Goal: Communication & Community: Connect with others

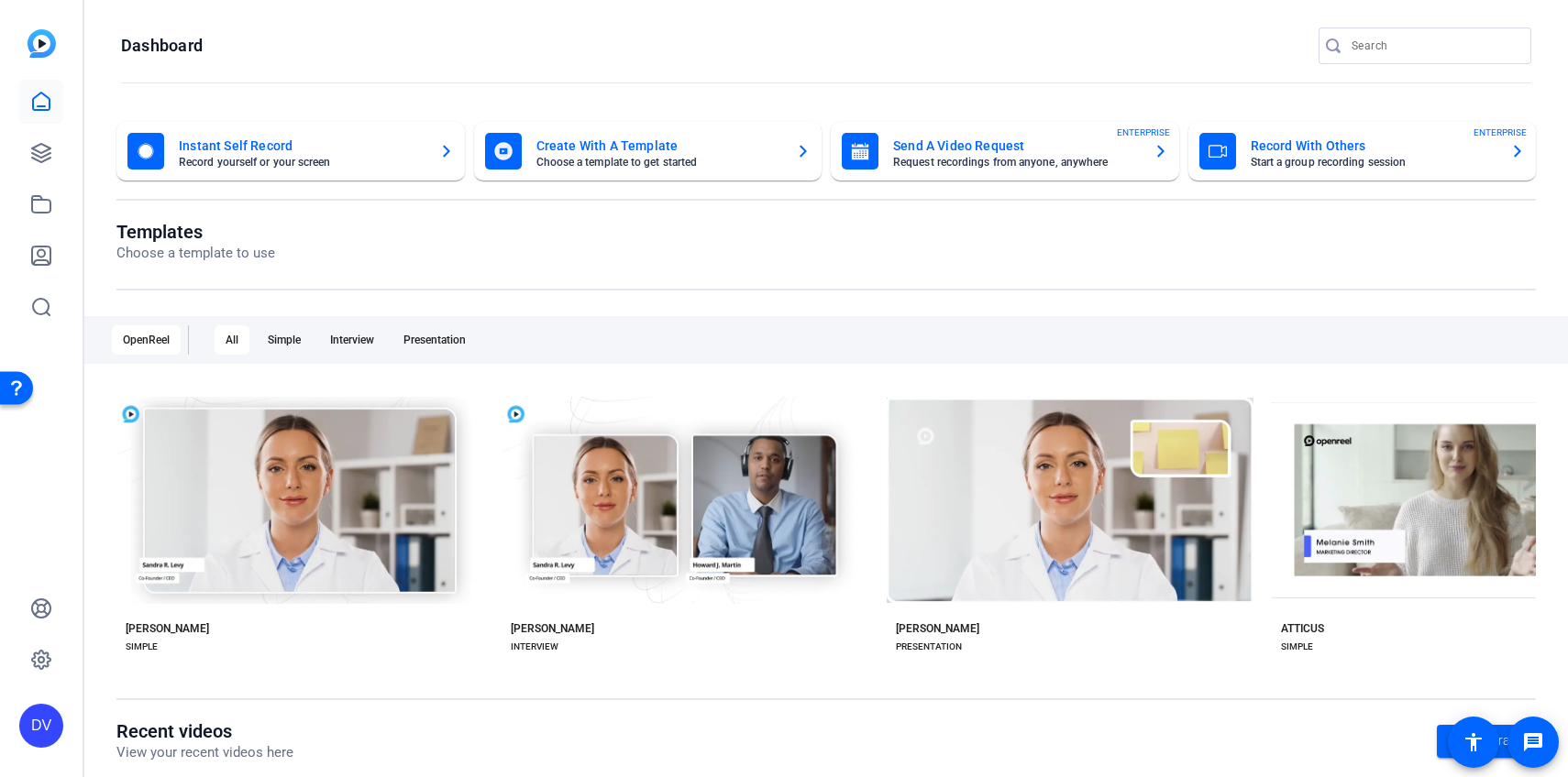
click at [1409, 39] on input "Search" at bounding box center [1433, 45] width 165 height 22
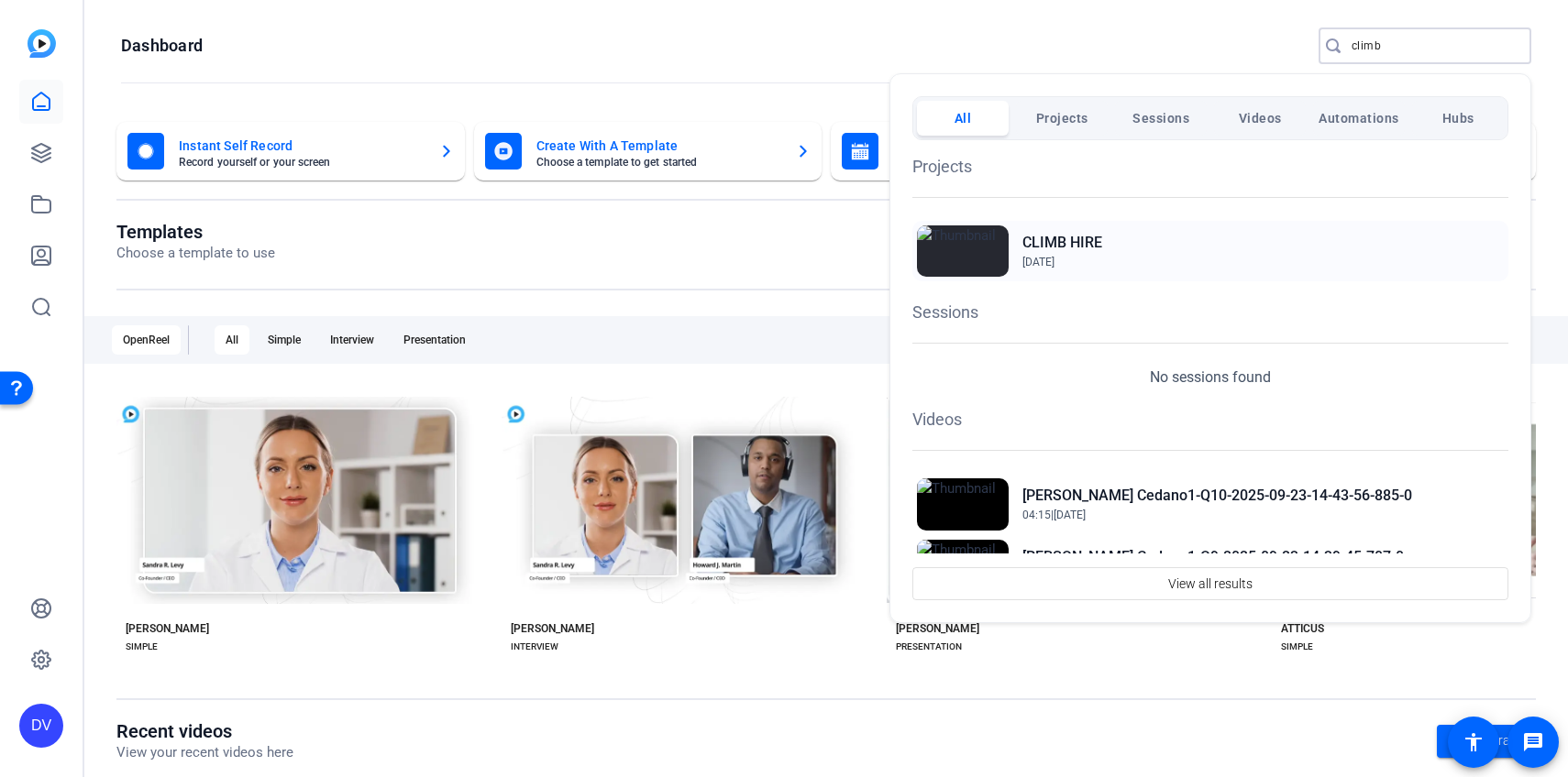
click at [1159, 244] on div "CLIMB HIRE Sep 17, 2025" at bounding box center [1210, 251] width 596 height 60
click at [1417, 58] on div at bounding box center [784, 388] width 1568 height 777
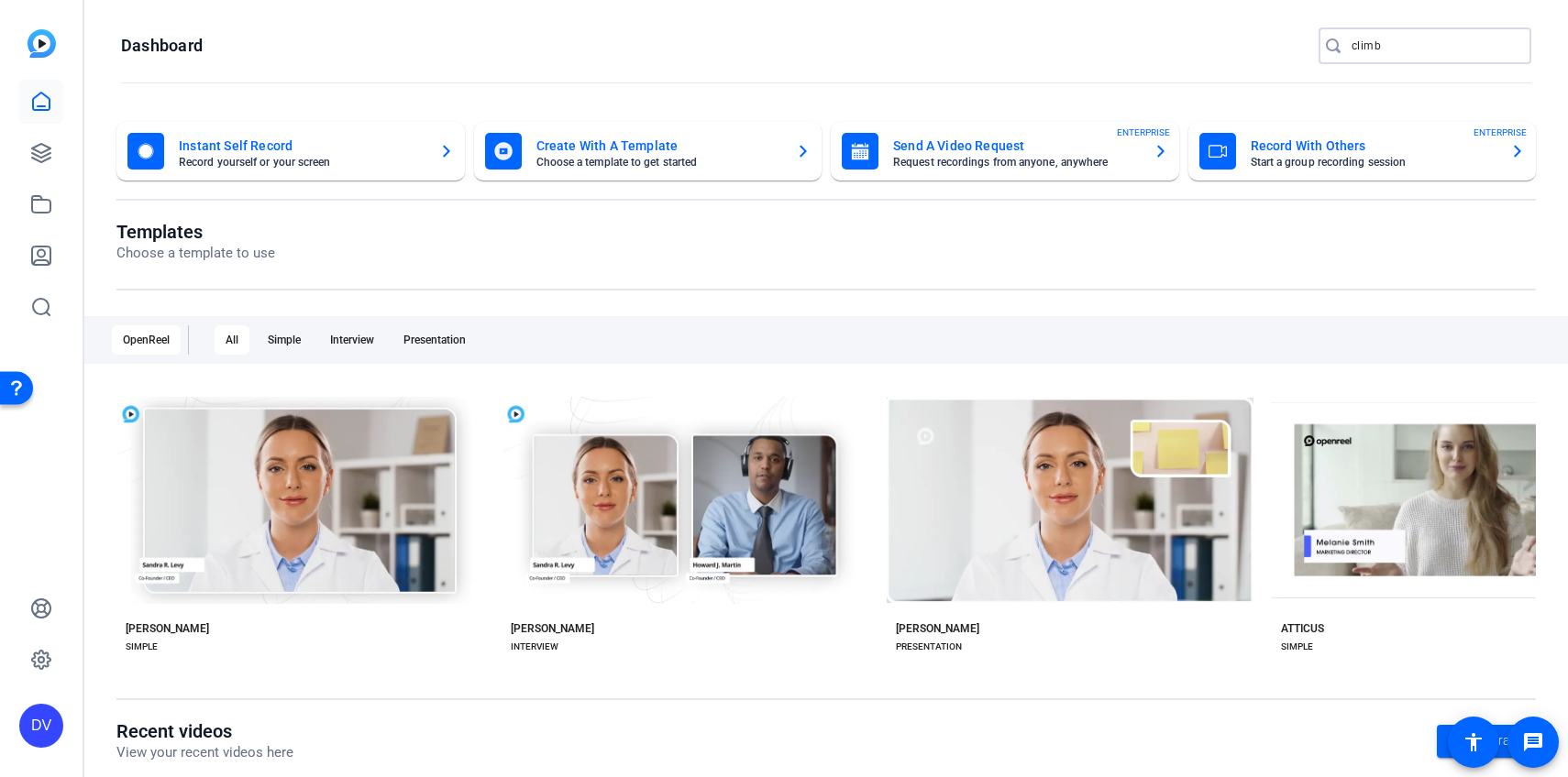
click at [1408, 47] on input "climb" at bounding box center [1433, 45] width 165 height 22
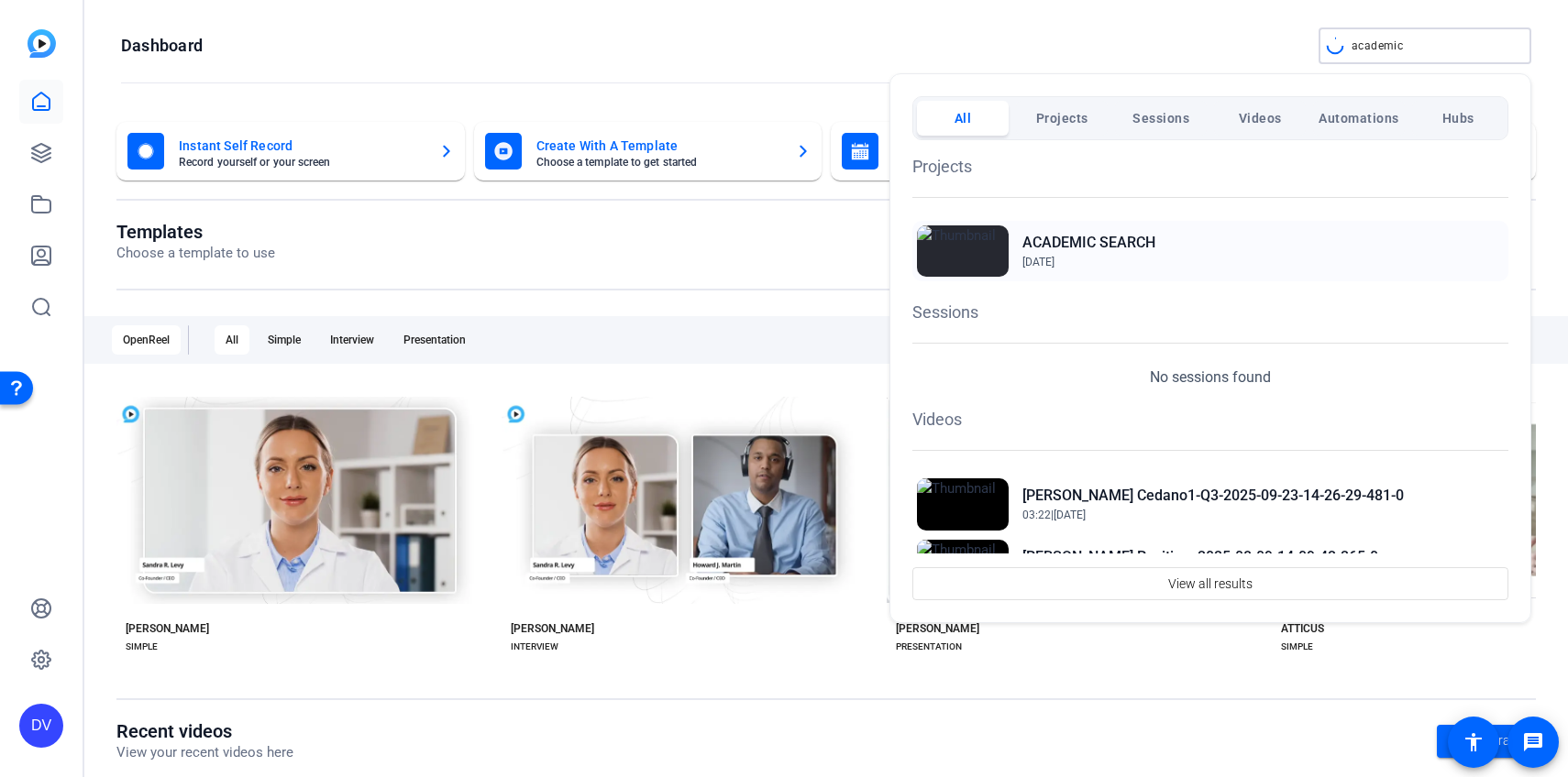
type input "academic"
click at [1115, 257] on span "Dec 10, 2024" at bounding box center [1088, 262] width 133 height 17
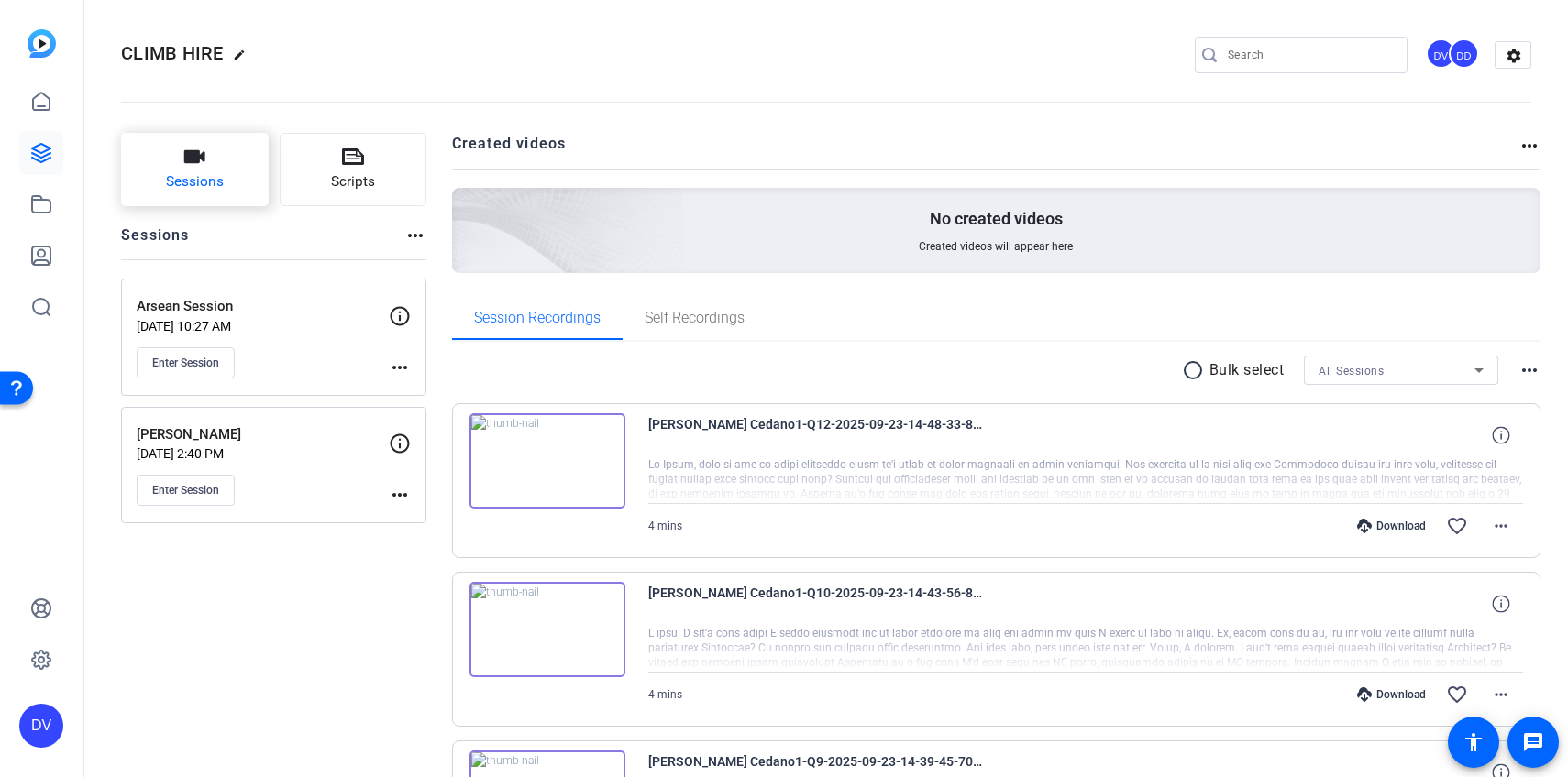
click at [210, 185] on span "Sessions" at bounding box center [194, 182] width 58 height 21
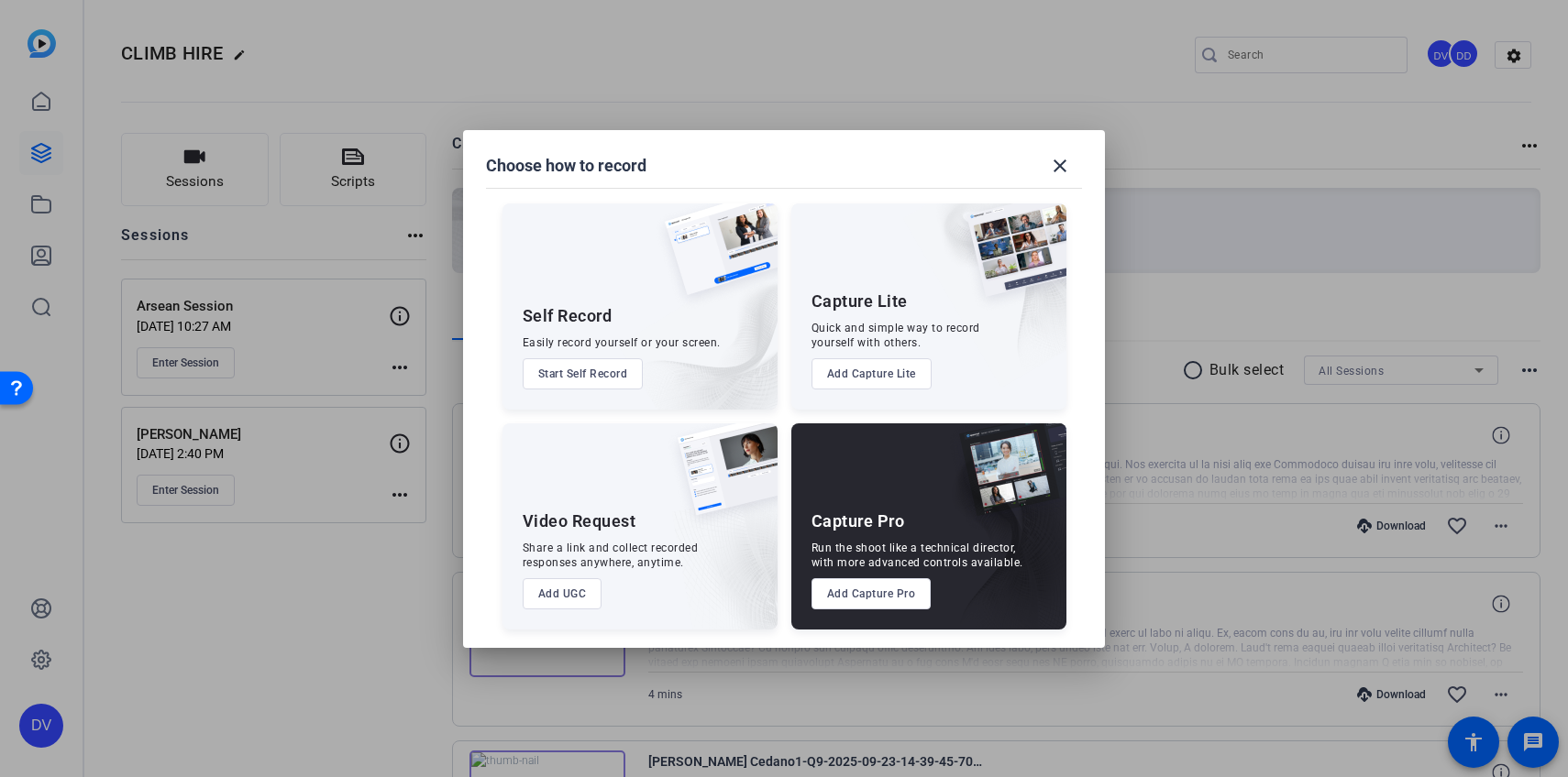
drag, startPoint x: 1067, startPoint y: 160, endPoint x: 892, endPoint y: 561, distance: 437.5
click at [0, 0] on openreel-create-session-popup "Choose how to record close Self Record Easily record yourself or your screen. S…" at bounding box center [0, 0] width 0 height 0
click at [885, 600] on button "Add Capture Pro" at bounding box center [870, 593] width 120 height 31
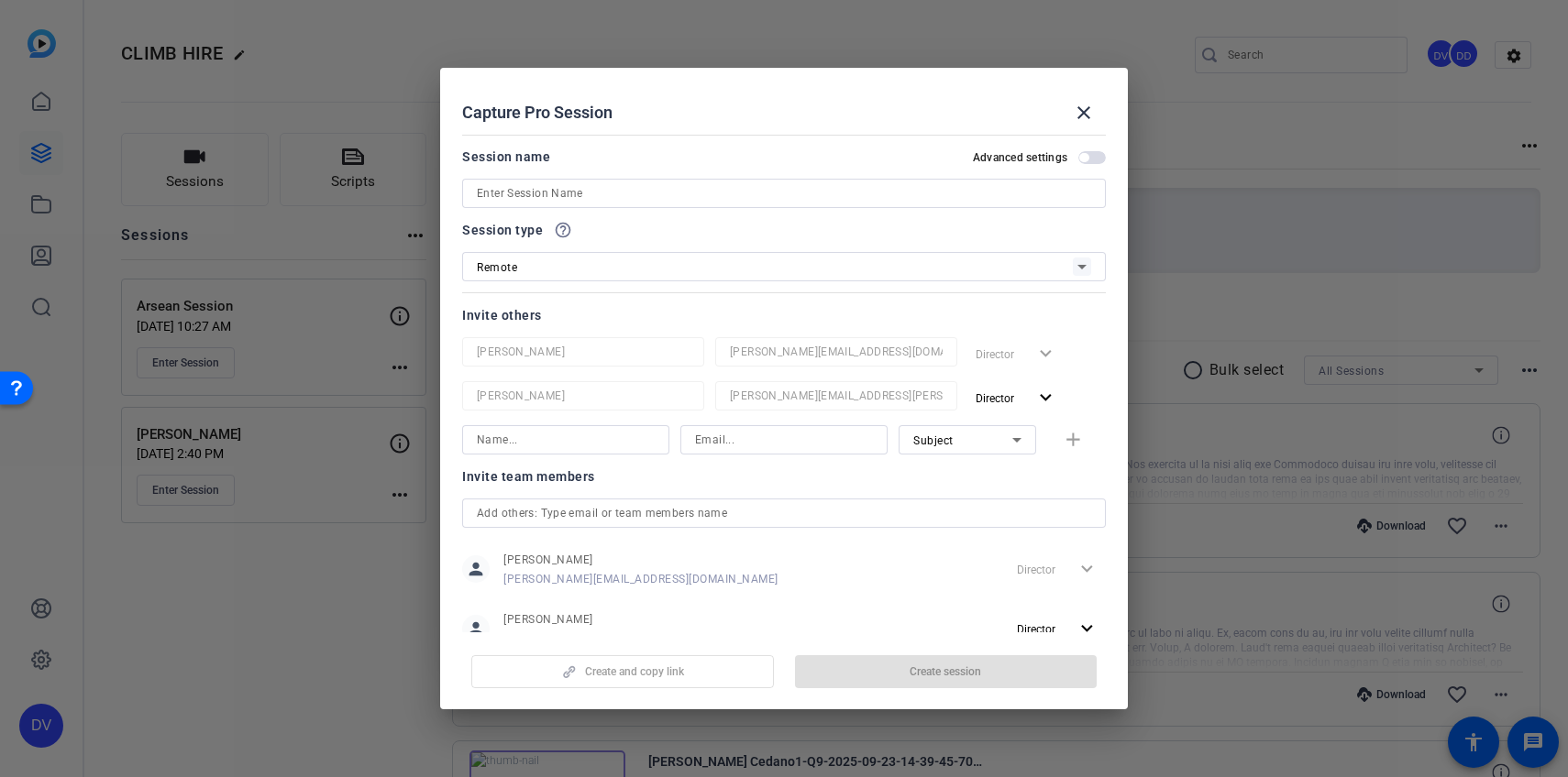
click at [701, 192] on input at bounding box center [784, 192] width 614 height 22
paste input "Sherea Ramseur"
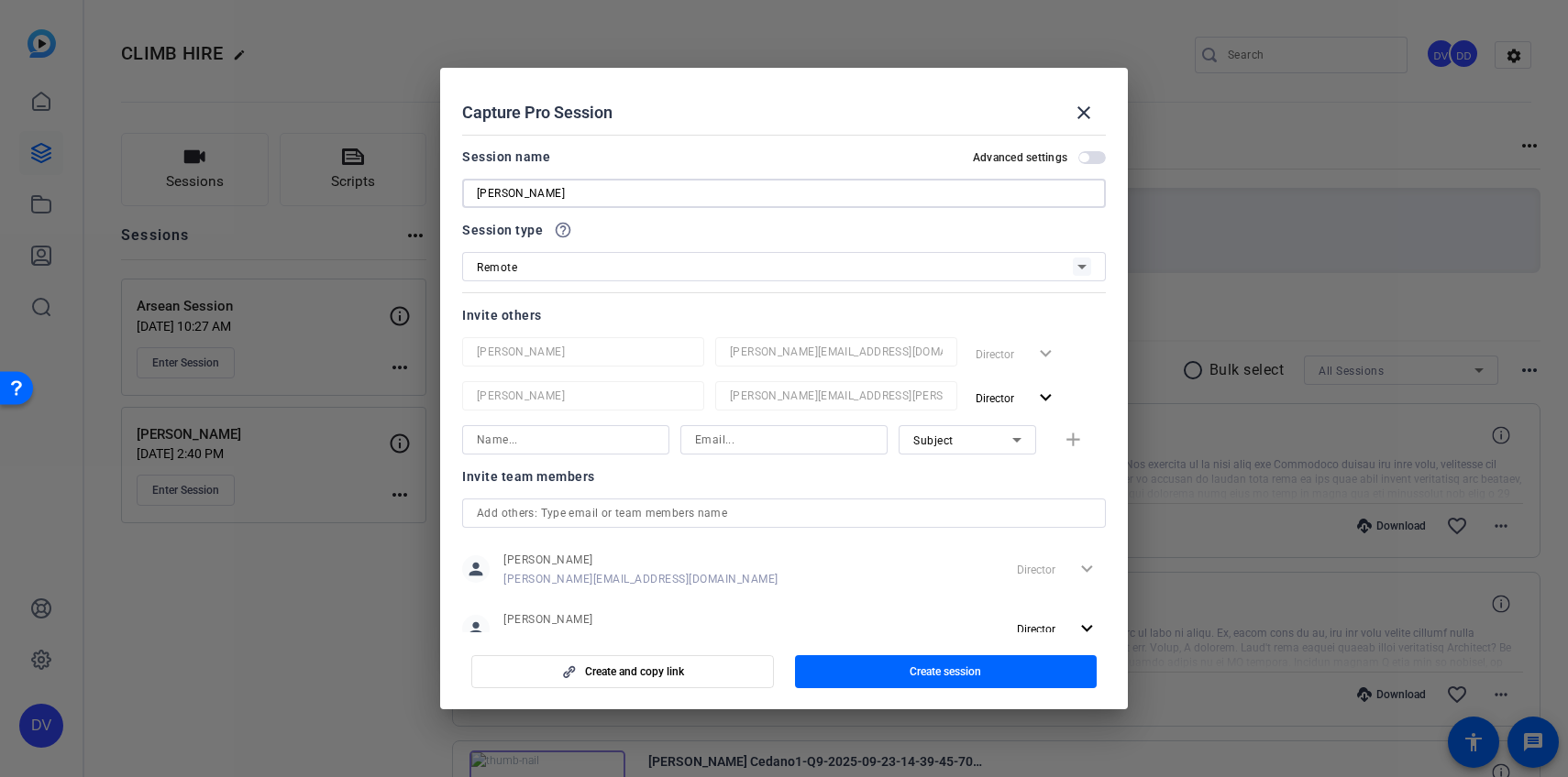
scroll to position [41, 0]
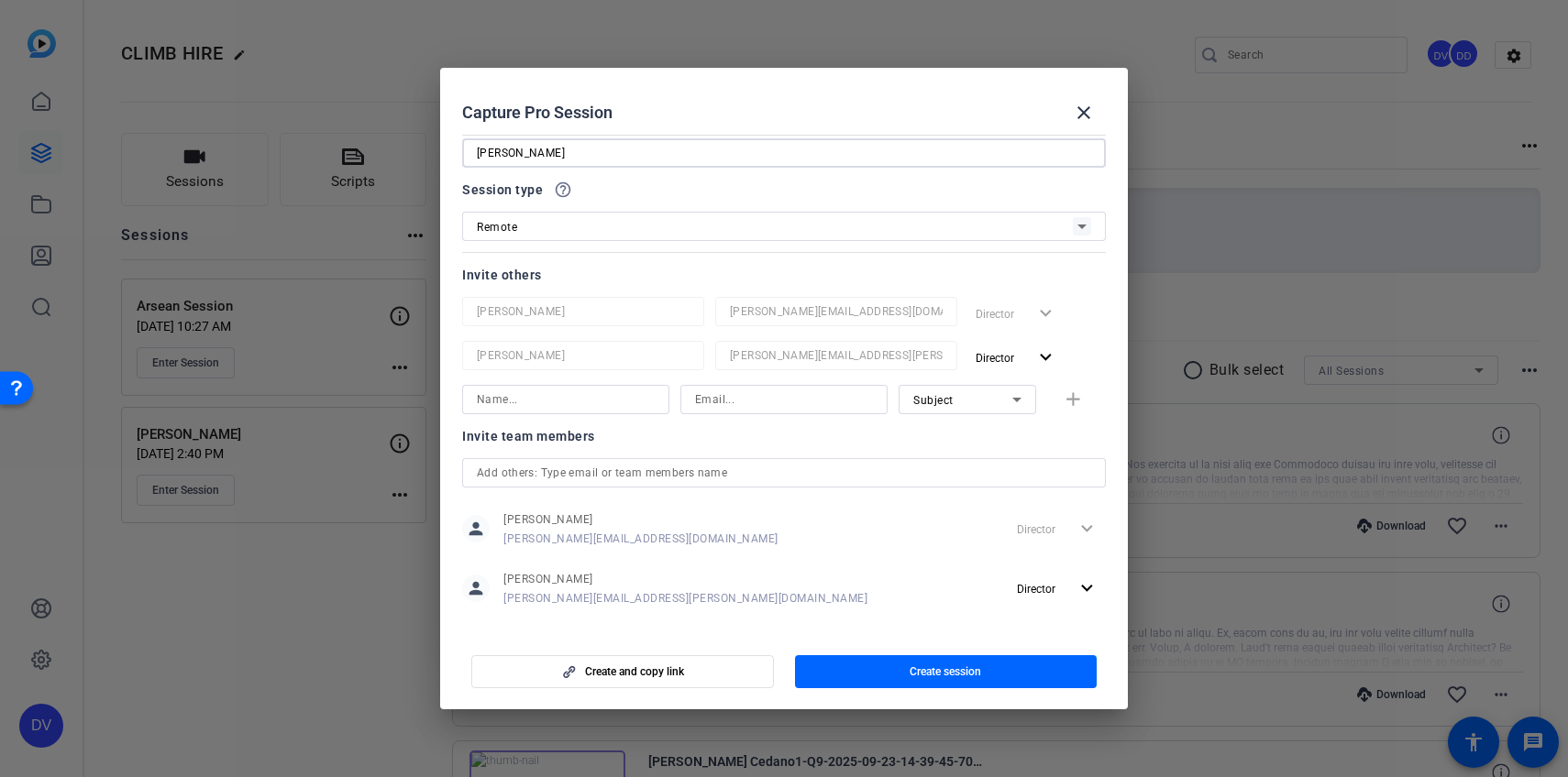
type input "Sherea Ramseur"
click at [867, 473] on input "text" at bounding box center [784, 472] width 614 height 22
click at [868, 476] on input "text" at bounding box center [784, 472] width 614 height 22
click at [959, 256] on div at bounding box center [784, 251] width 644 height 20
click at [925, 663] on span "button" at bounding box center [946, 671] width 303 height 44
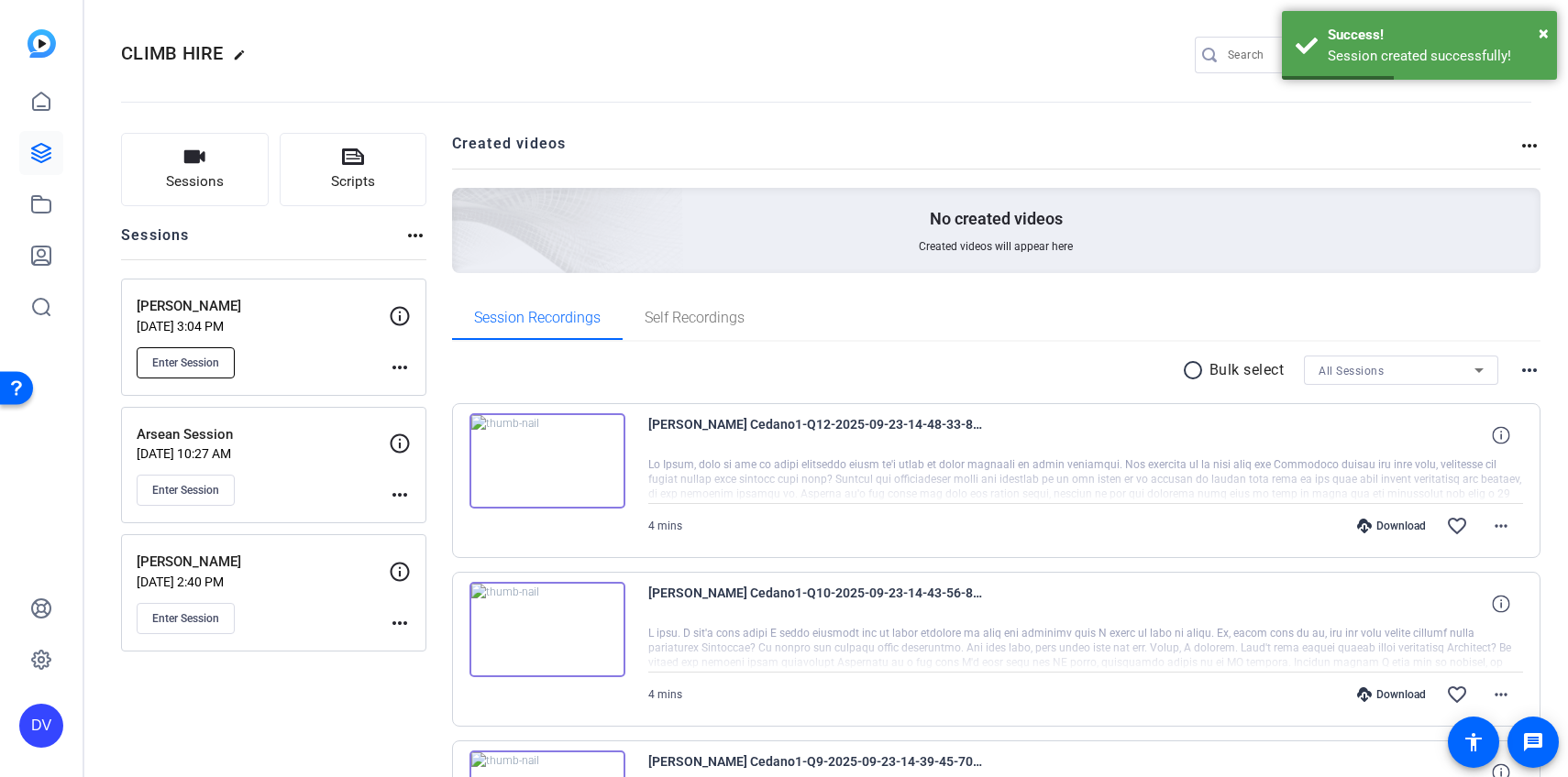
click at [220, 356] on button "Enter Session" at bounding box center [186, 362] width 98 height 31
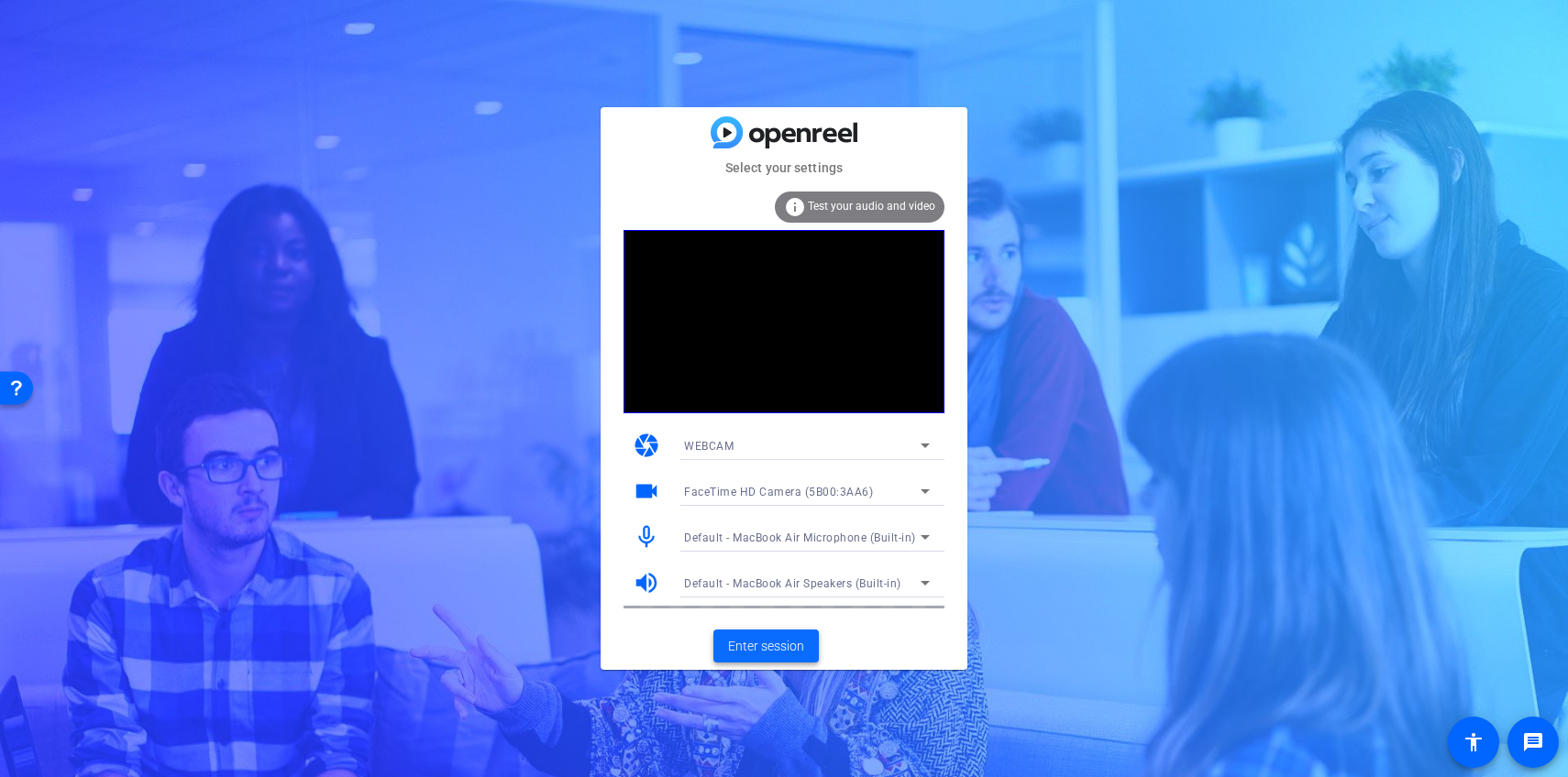
click at [738, 649] on span "Enter session" at bounding box center [766, 647] width 76 height 19
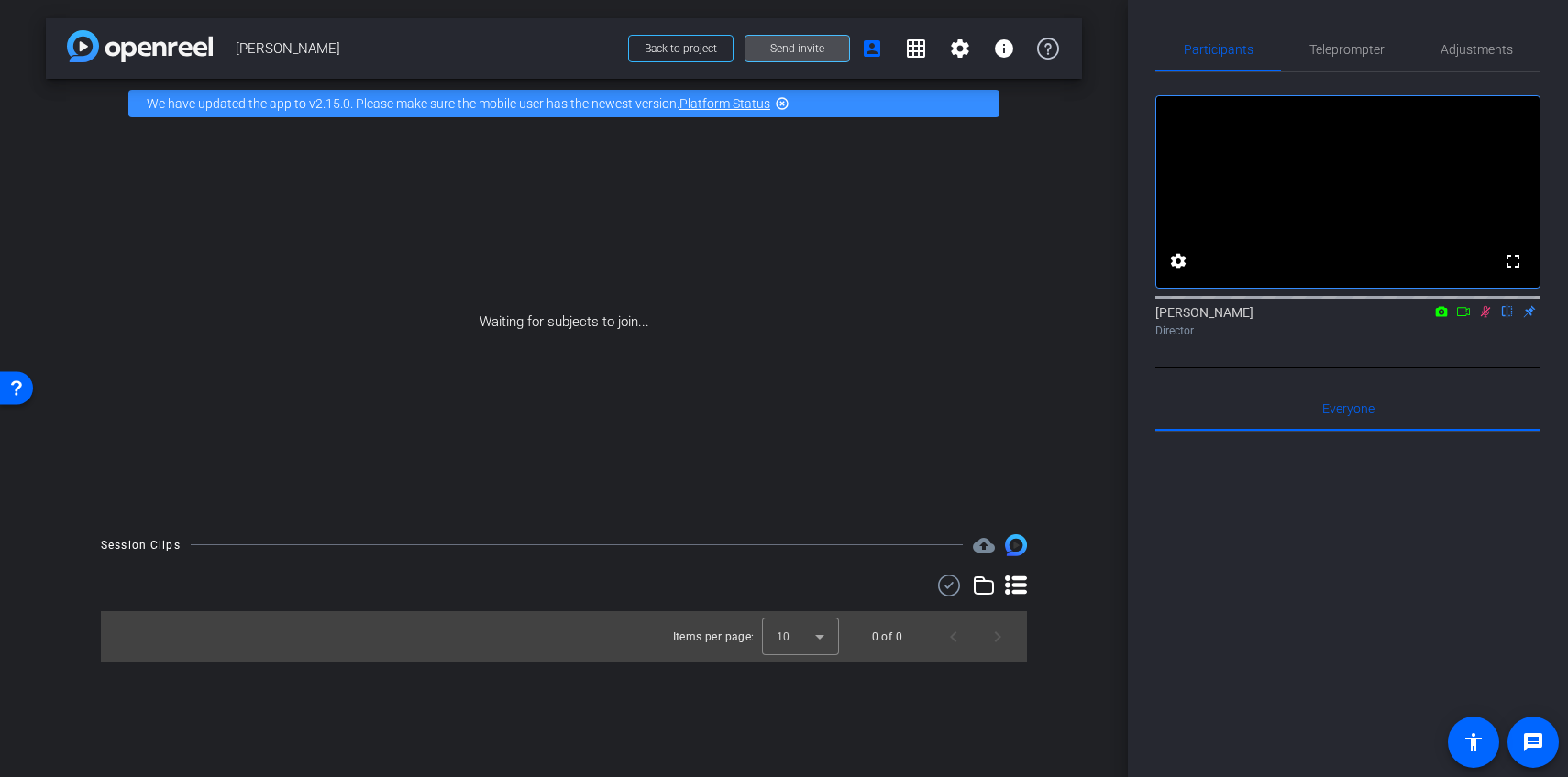
click at [814, 32] on span at bounding box center [797, 48] width 104 height 44
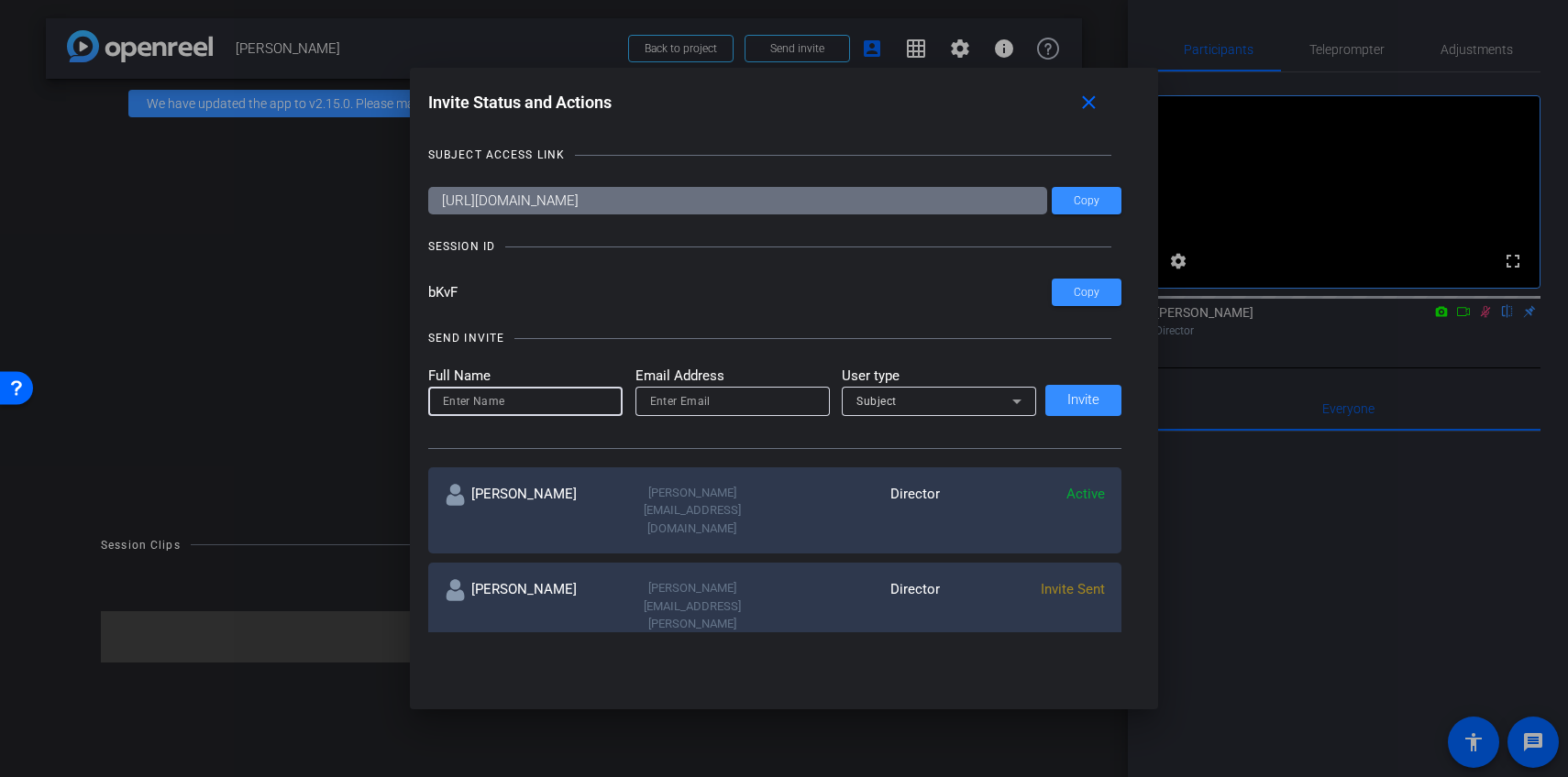
click at [554, 391] on input at bounding box center [525, 401] width 165 height 22
type input "Hazel Llemos"
type input "hazel@remotevideotestimonials.com"
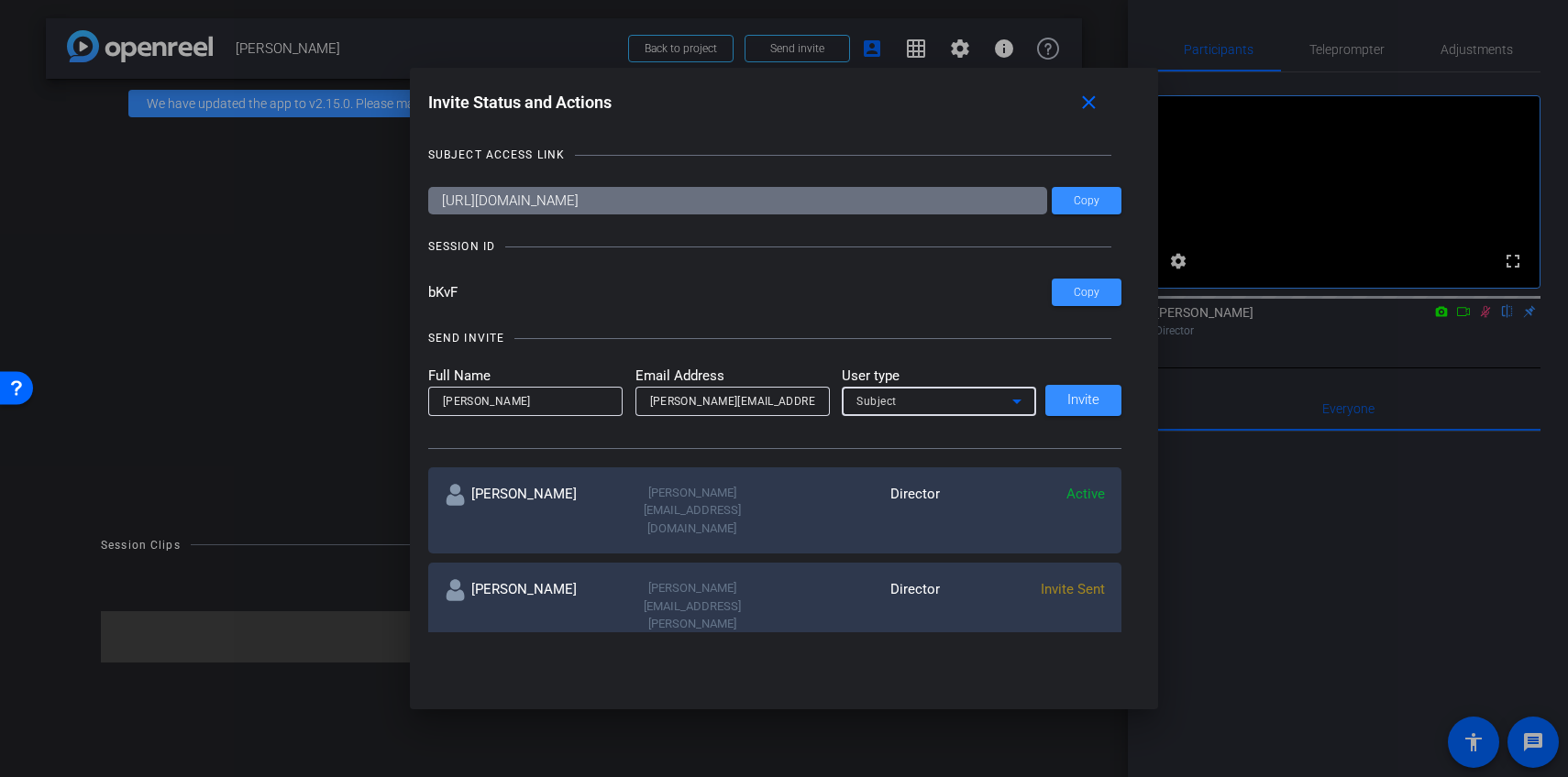
click at [937, 405] on div "Subject" at bounding box center [933, 401] width 156 height 23
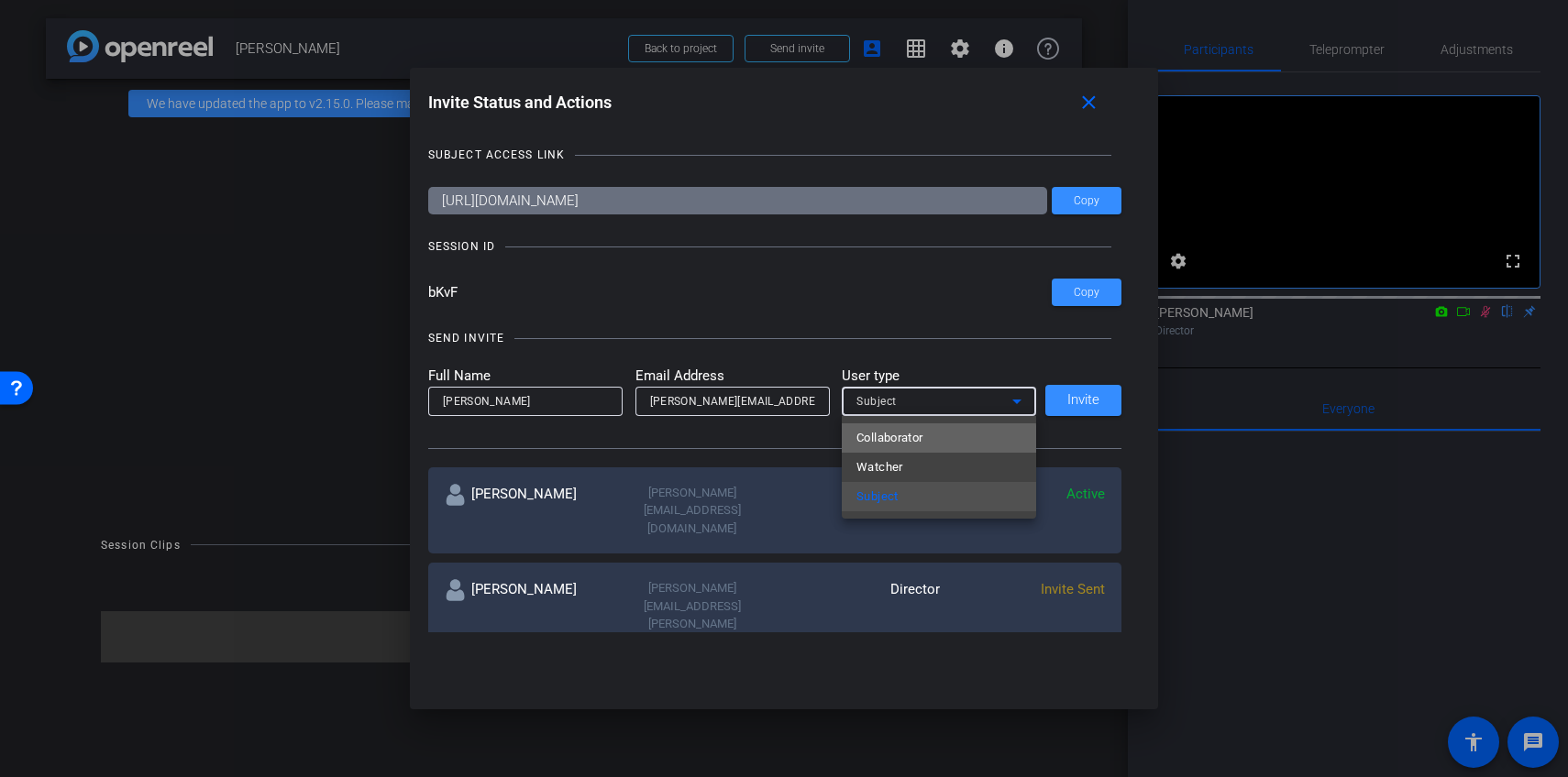
click at [923, 440] on span "Collaborator" at bounding box center [889, 438] width 67 height 22
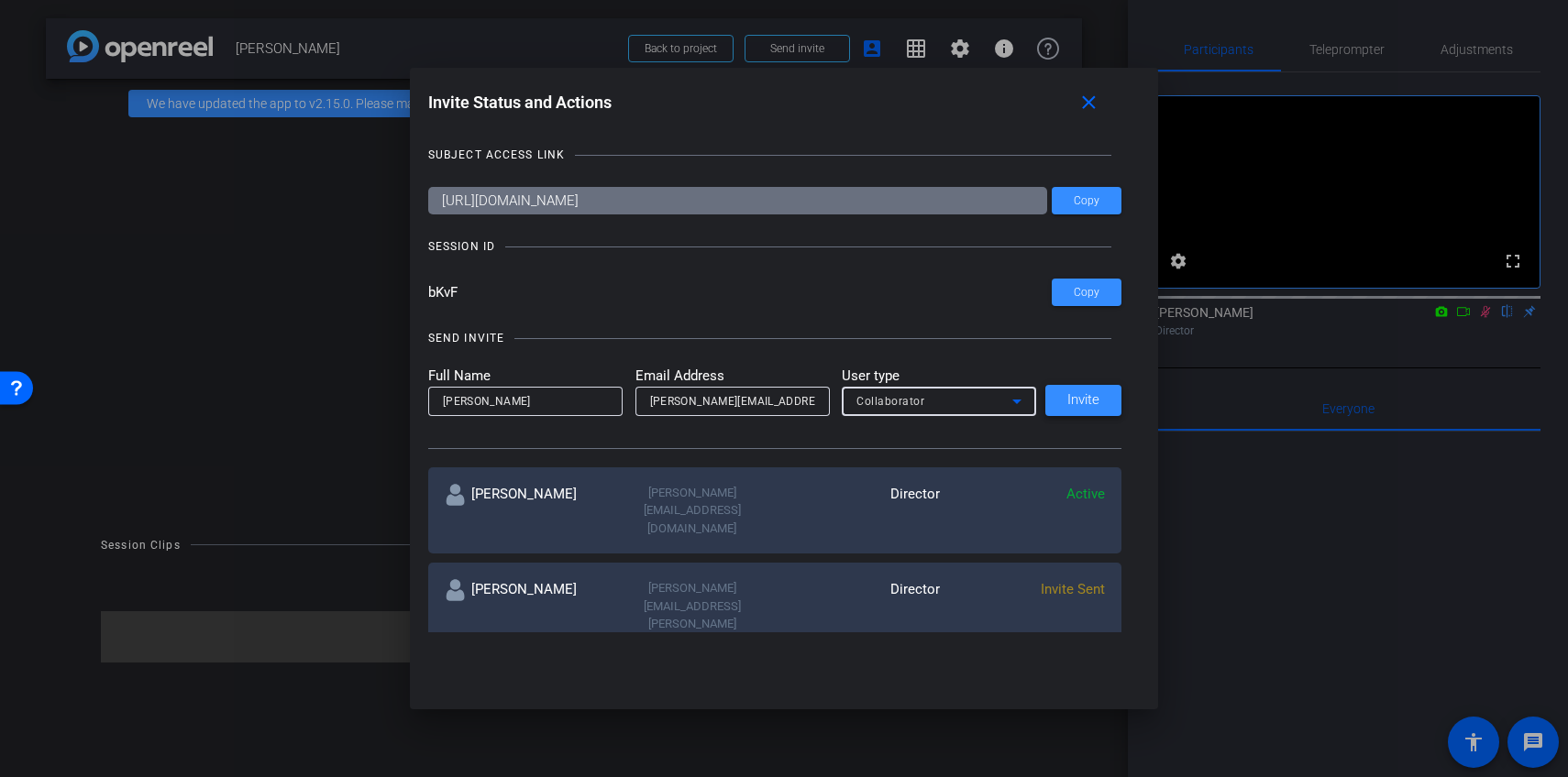
click at [1071, 410] on span at bounding box center [1082, 401] width 76 height 44
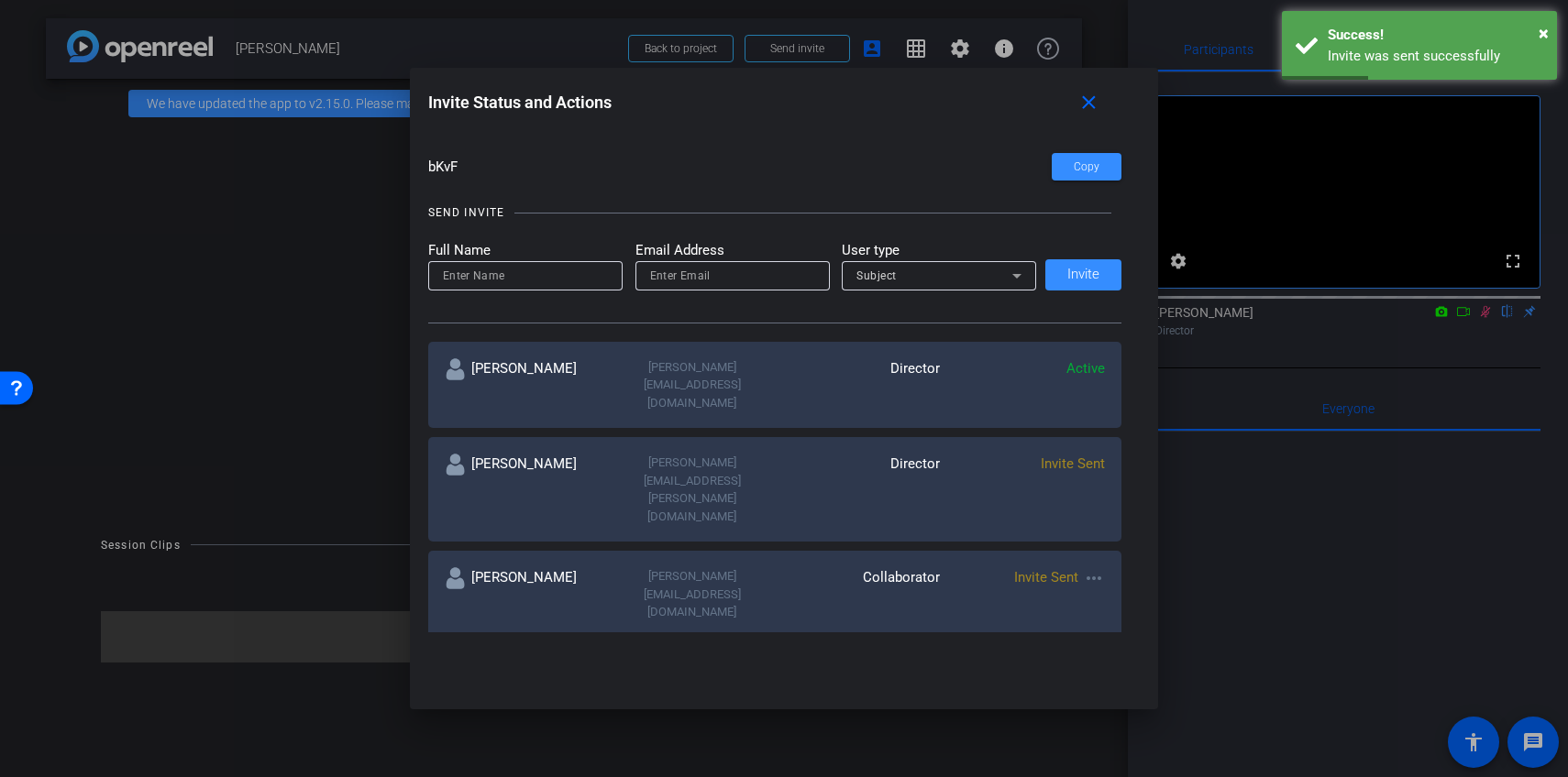
scroll to position [92, 0]
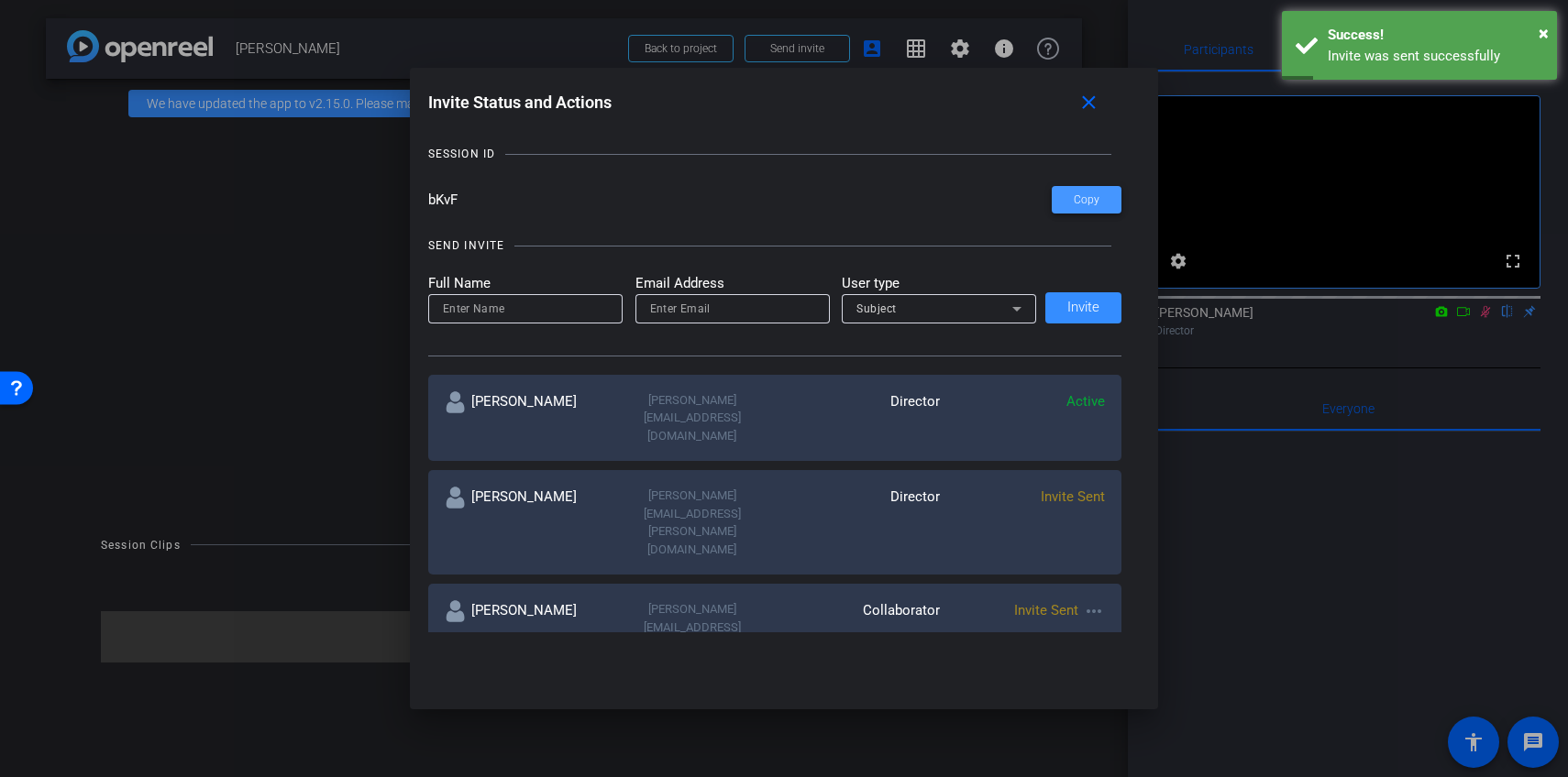
click at [1067, 207] on span at bounding box center [1086, 200] width 70 height 44
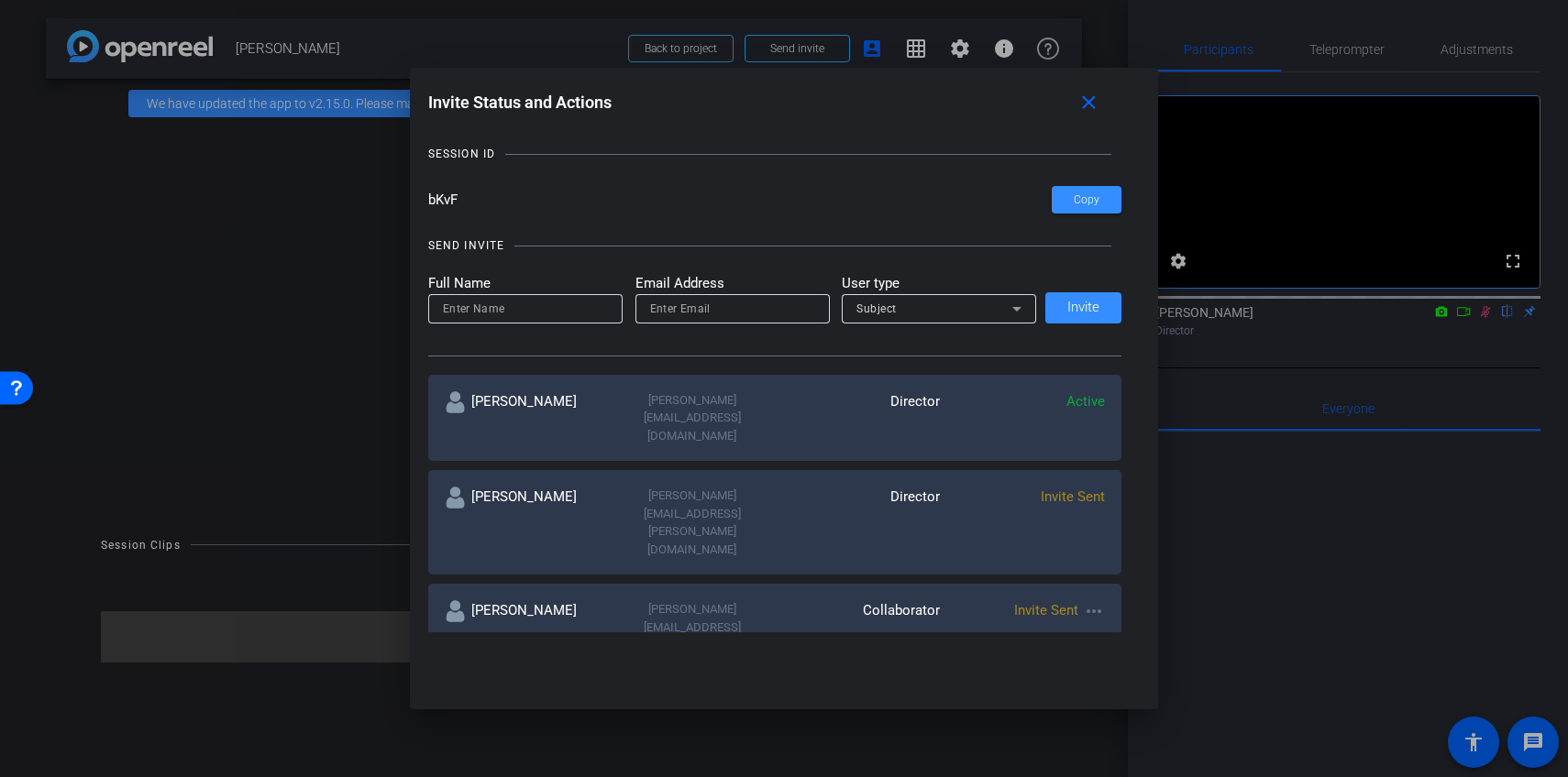
click at [400, 381] on div at bounding box center [784, 388] width 1568 height 777
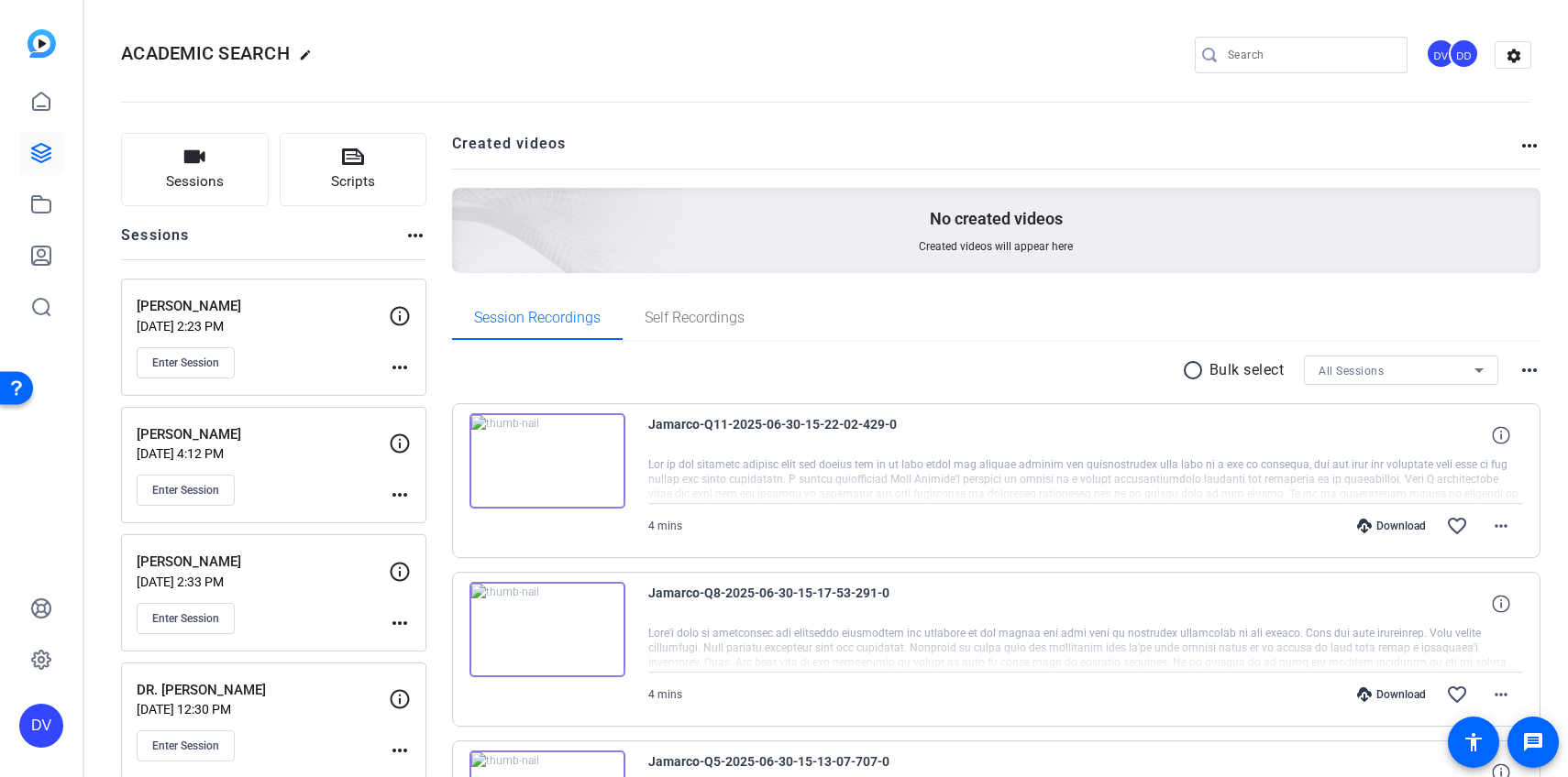
scroll to position [10, 0]
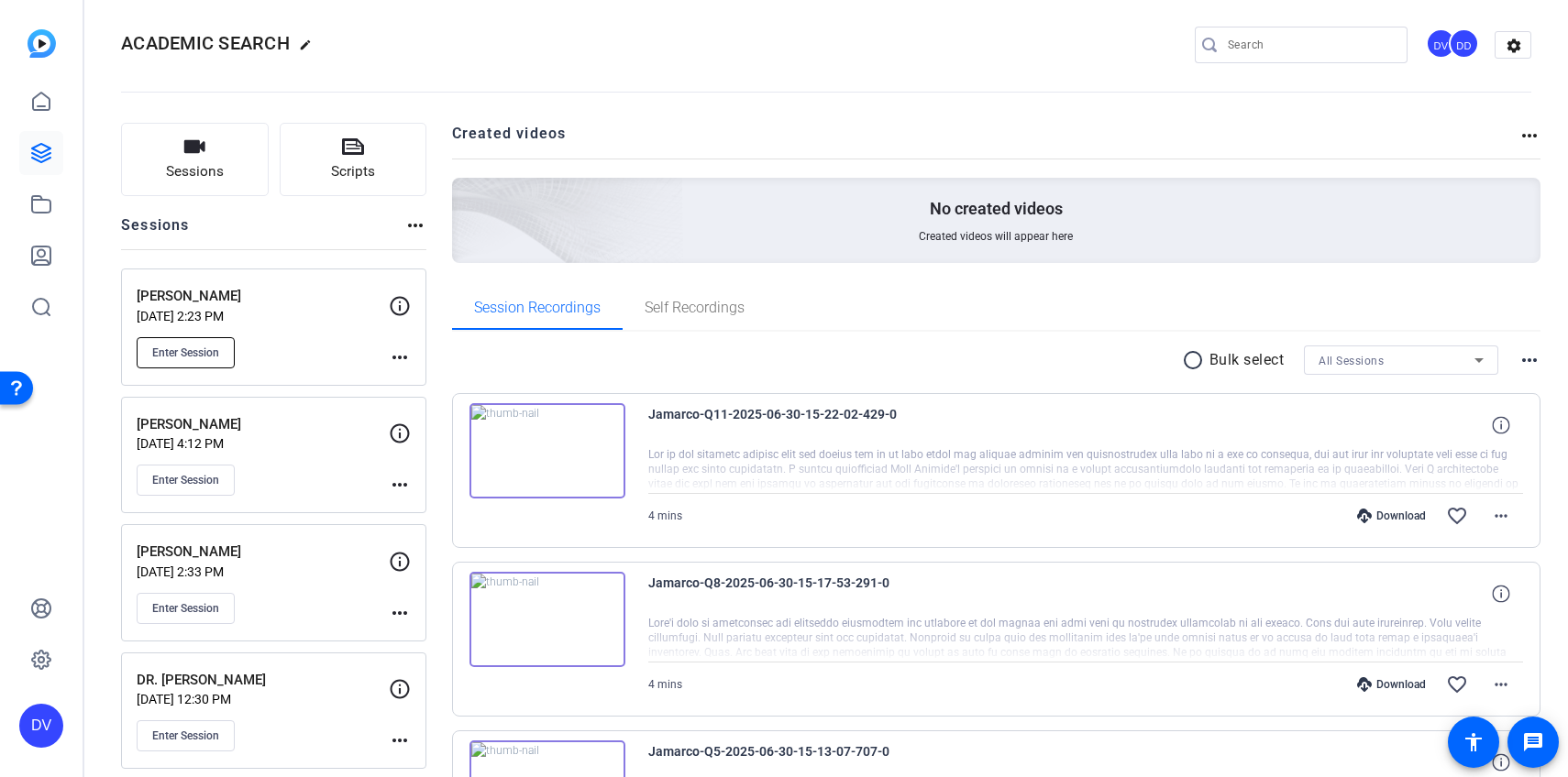
click at [186, 348] on span "Enter Session" at bounding box center [185, 354] width 67 height 15
click at [1248, 47] on input "Search" at bounding box center [1310, 44] width 165 height 22
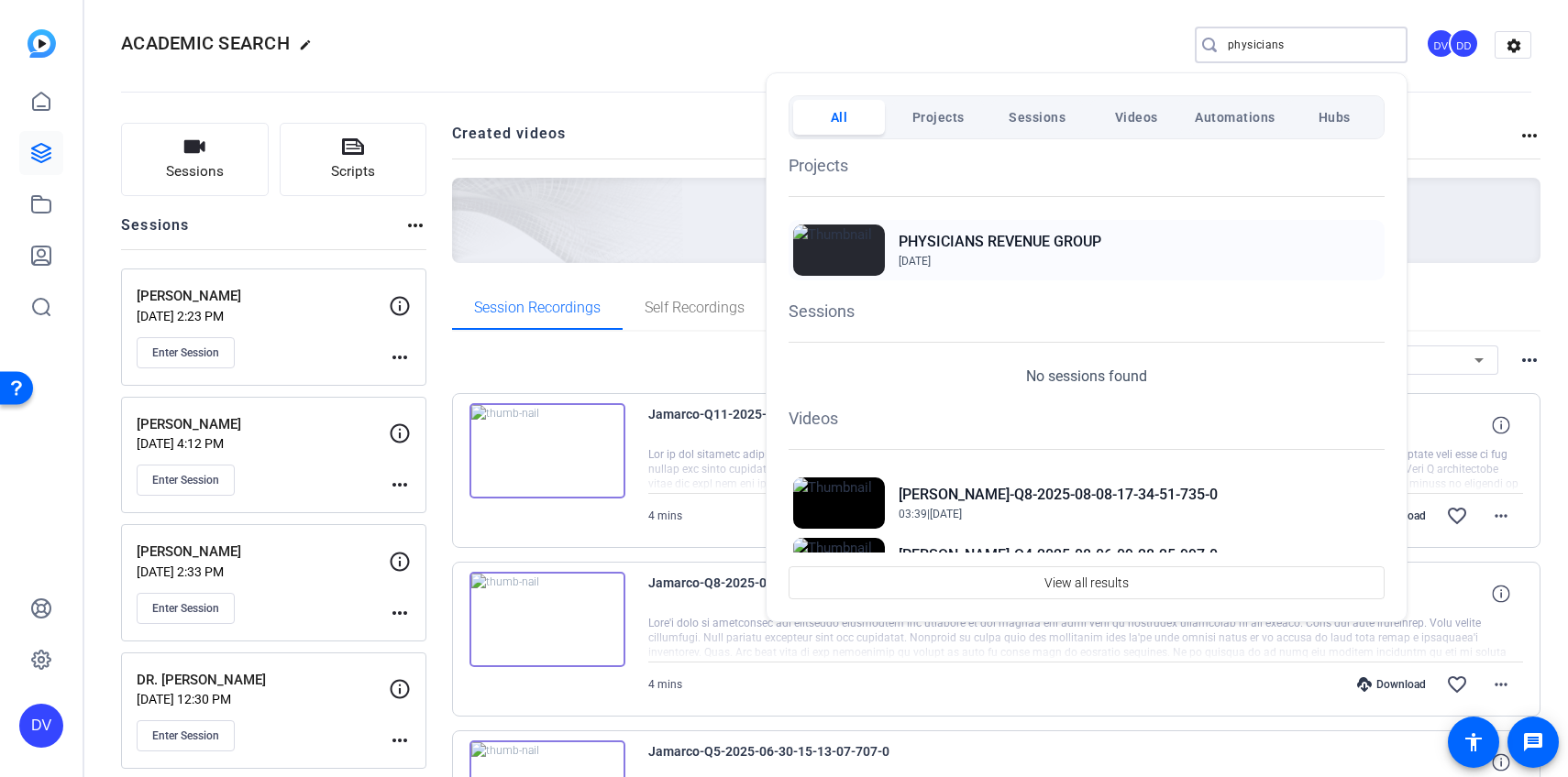
type input "physicians"
click at [1032, 243] on h2 "PHYSICIANS REVENUE GROUP" at bounding box center [999, 241] width 203 height 22
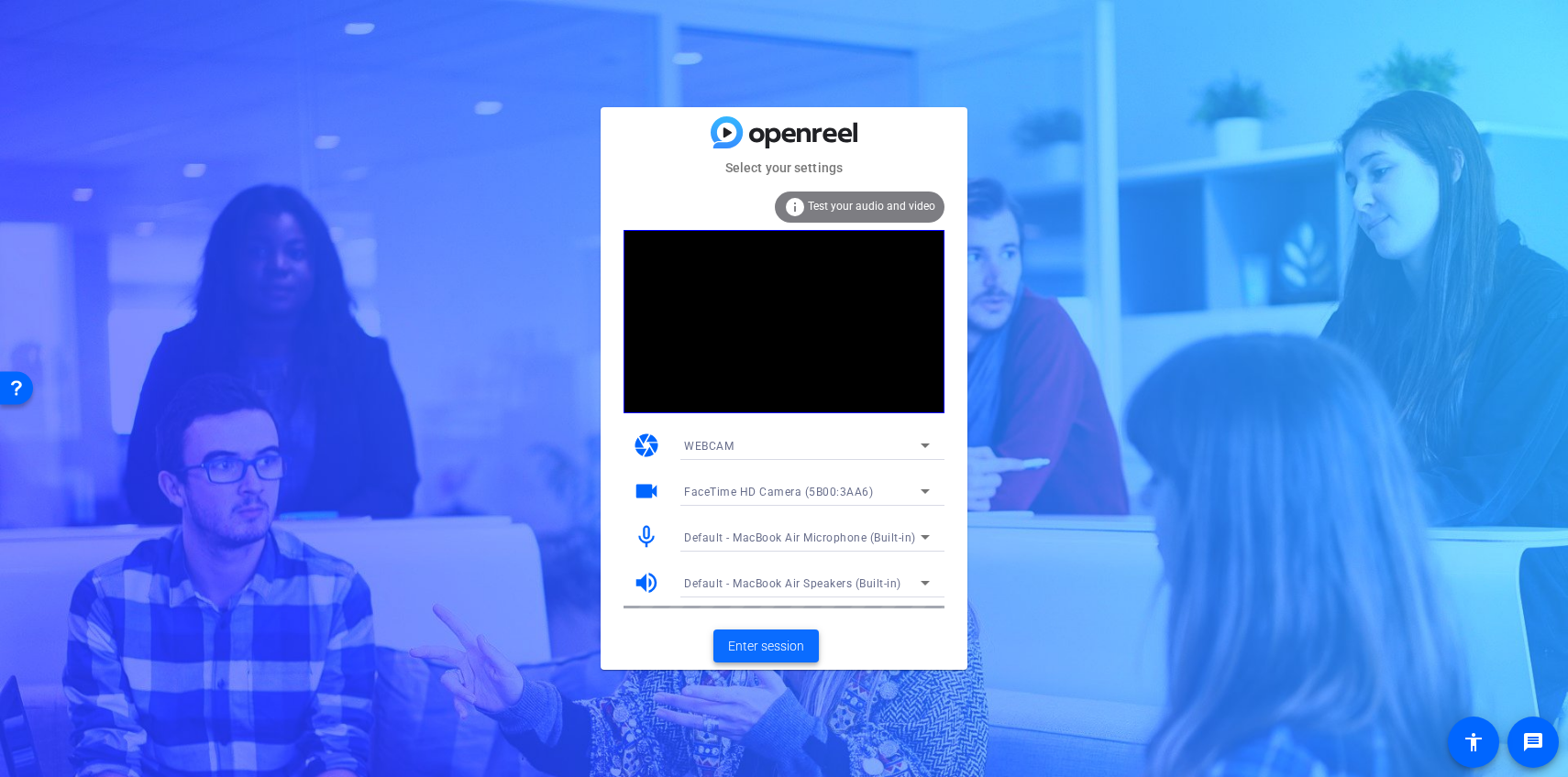
click at [751, 654] on span "Enter session" at bounding box center [766, 647] width 76 height 19
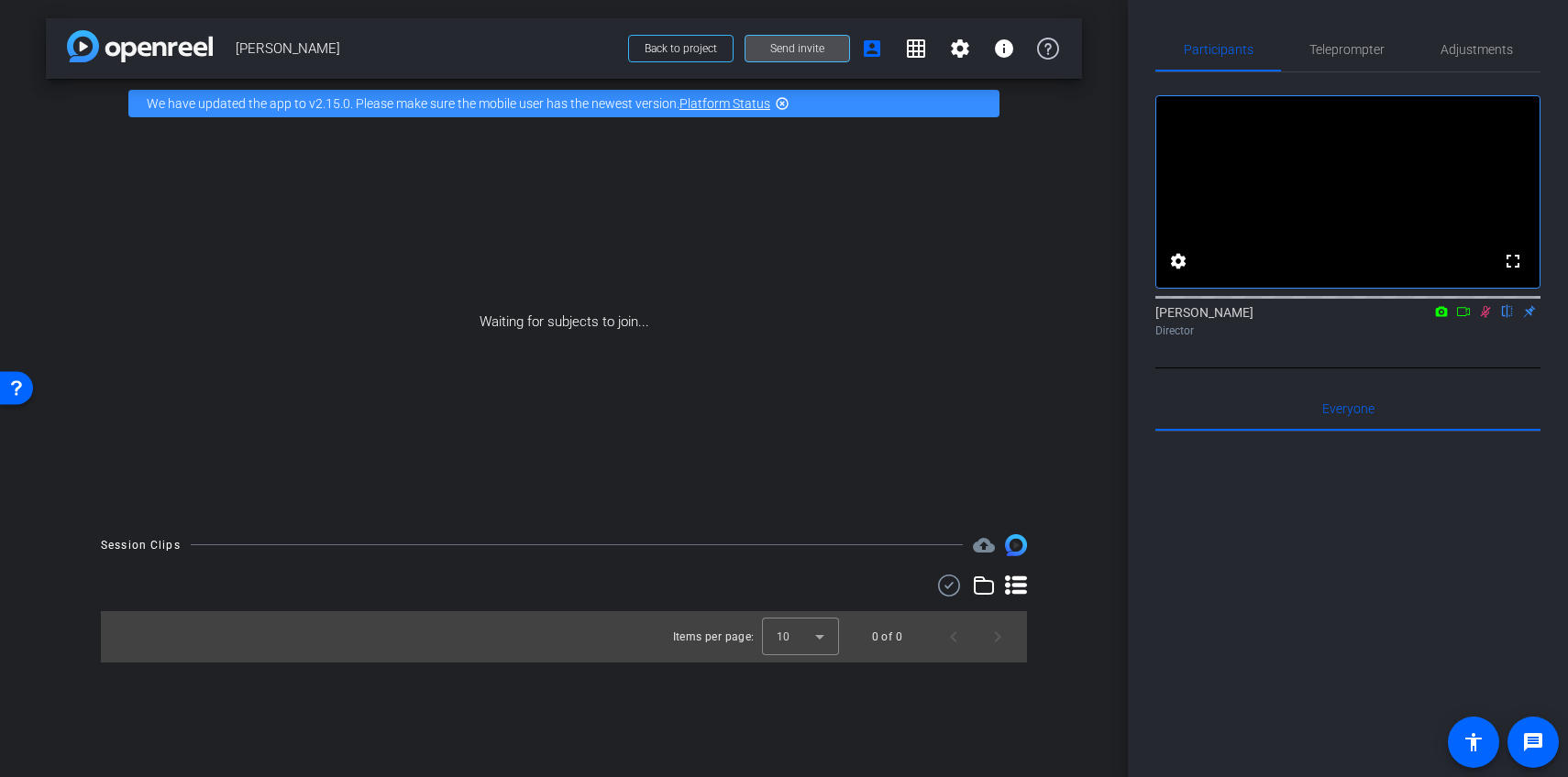
click at [816, 55] on span "Send invite" at bounding box center [797, 49] width 54 height 15
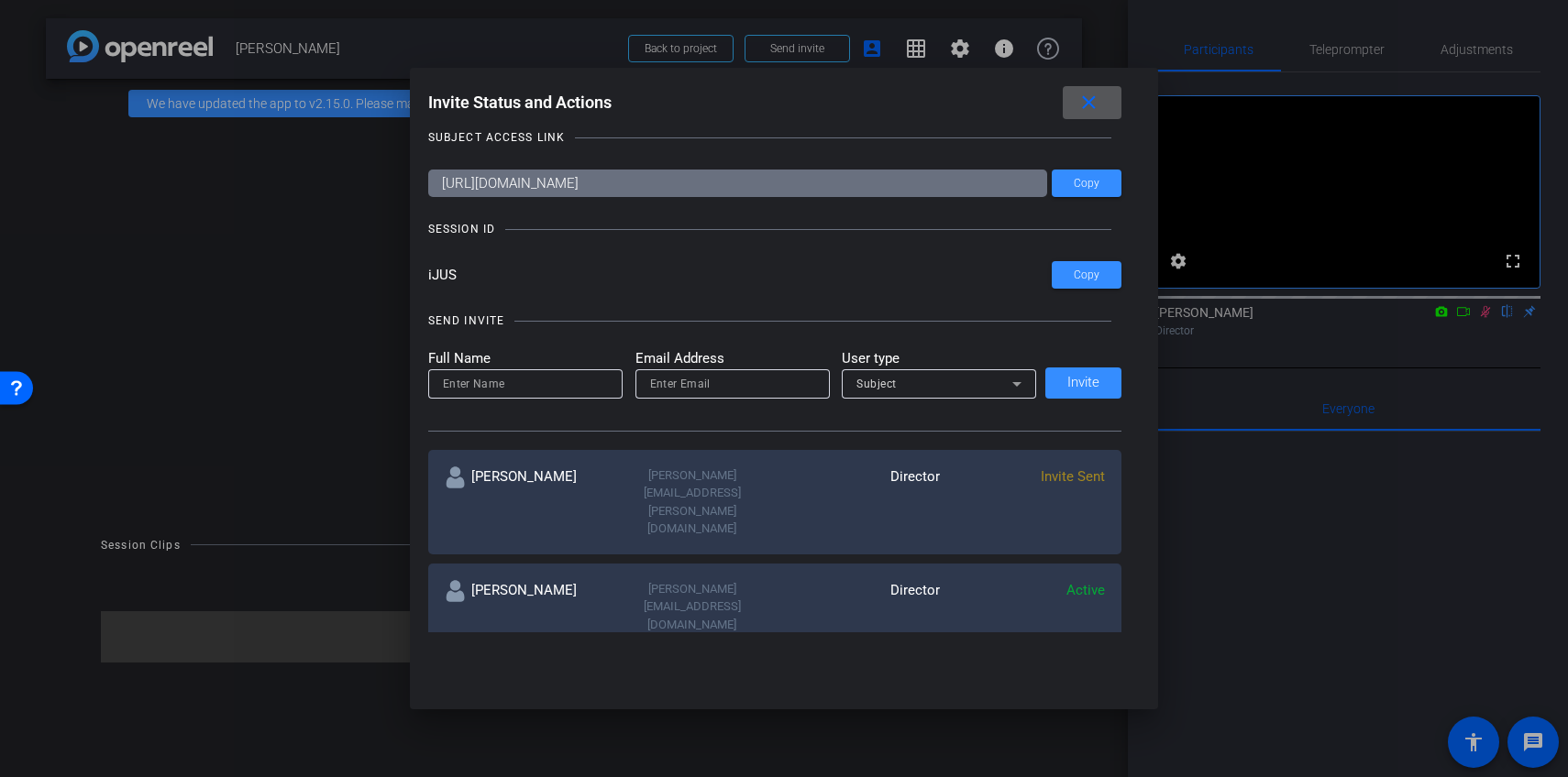
scroll to position [13, 0]
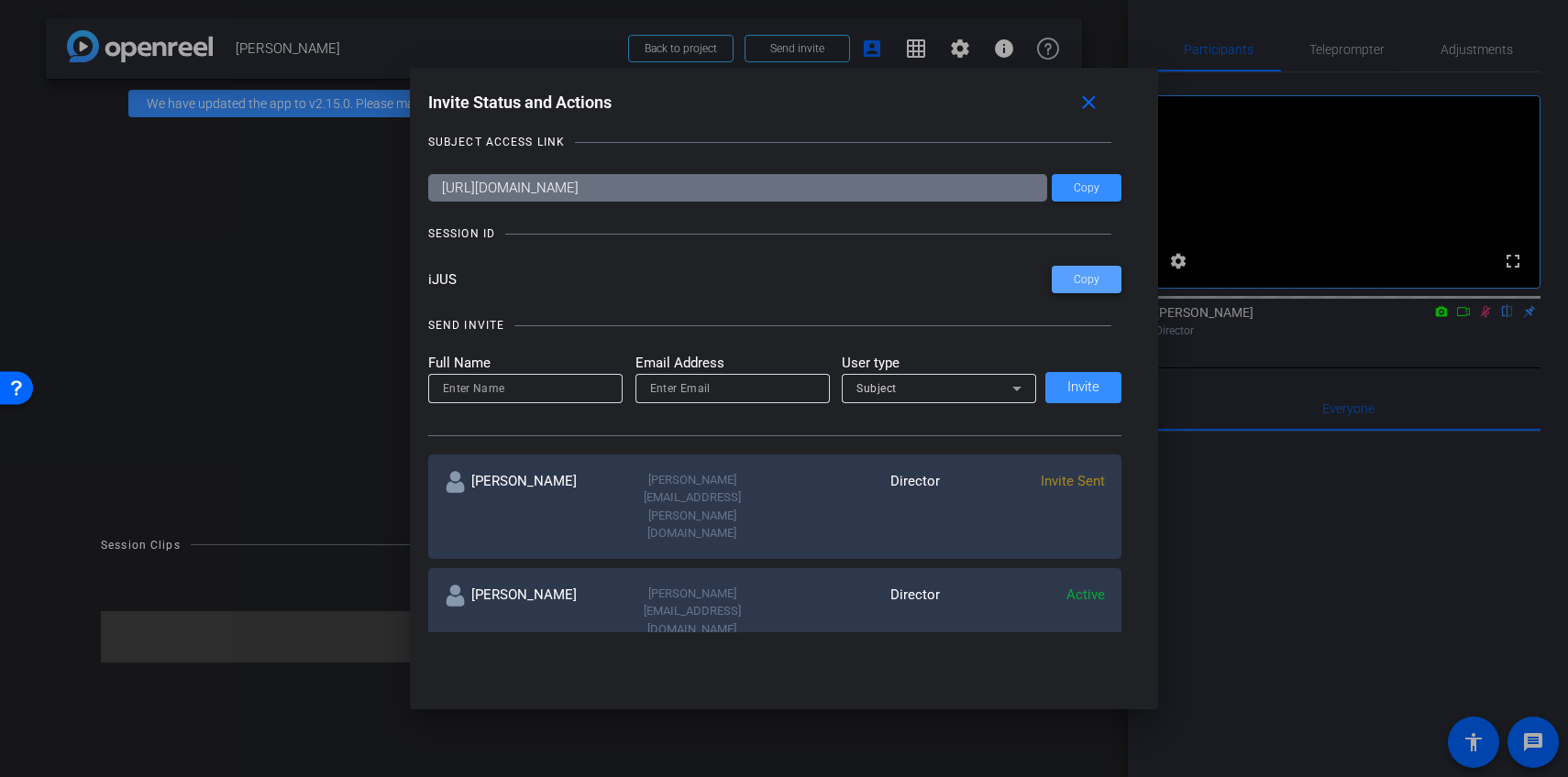
click at [1074, 281] on span "Copy" at bounding box center [1086, 280] width 25 height 14
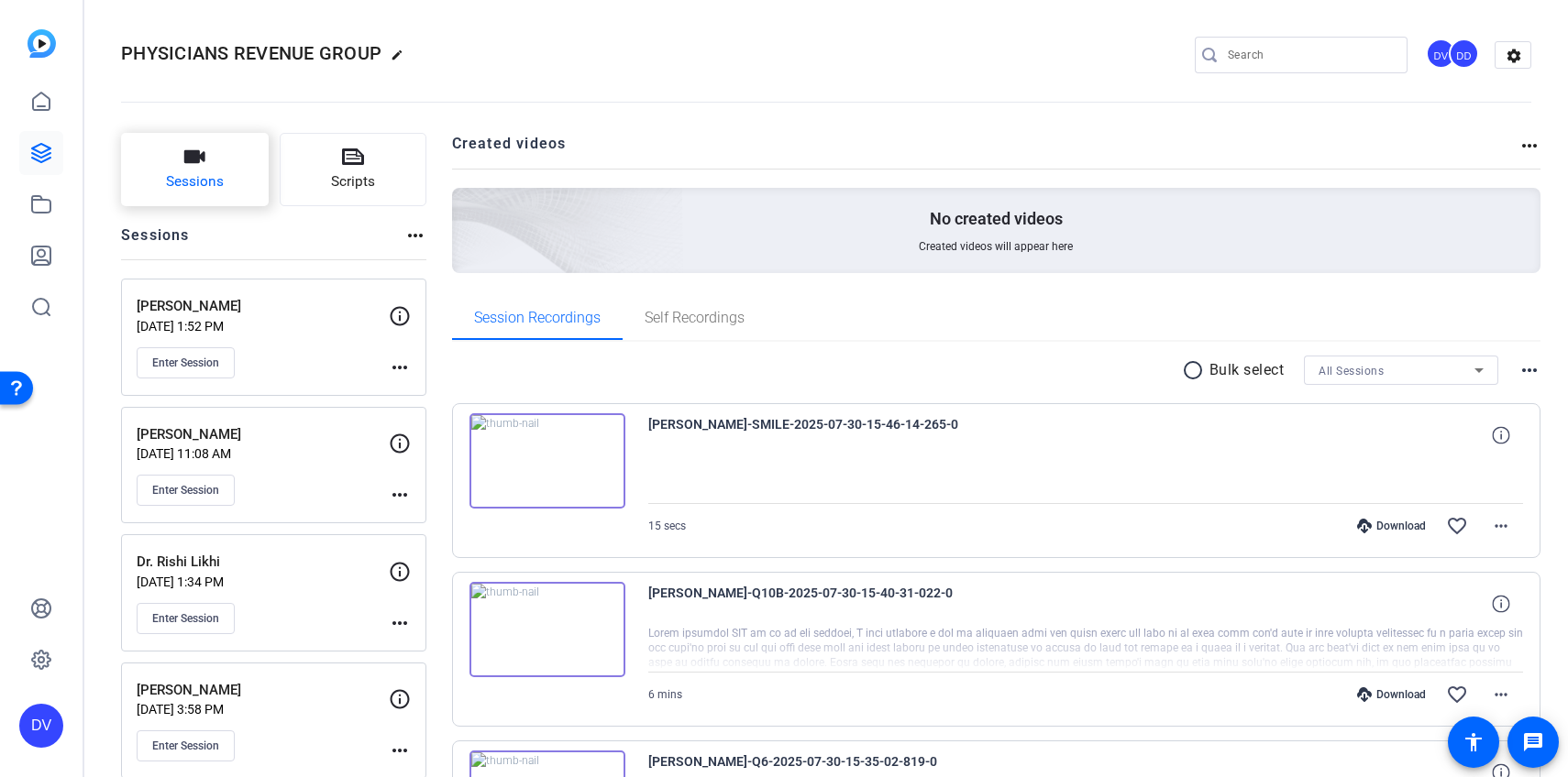
click at [200, 162] on icon "button" at bounding box center [193, 157] width 22 height 22
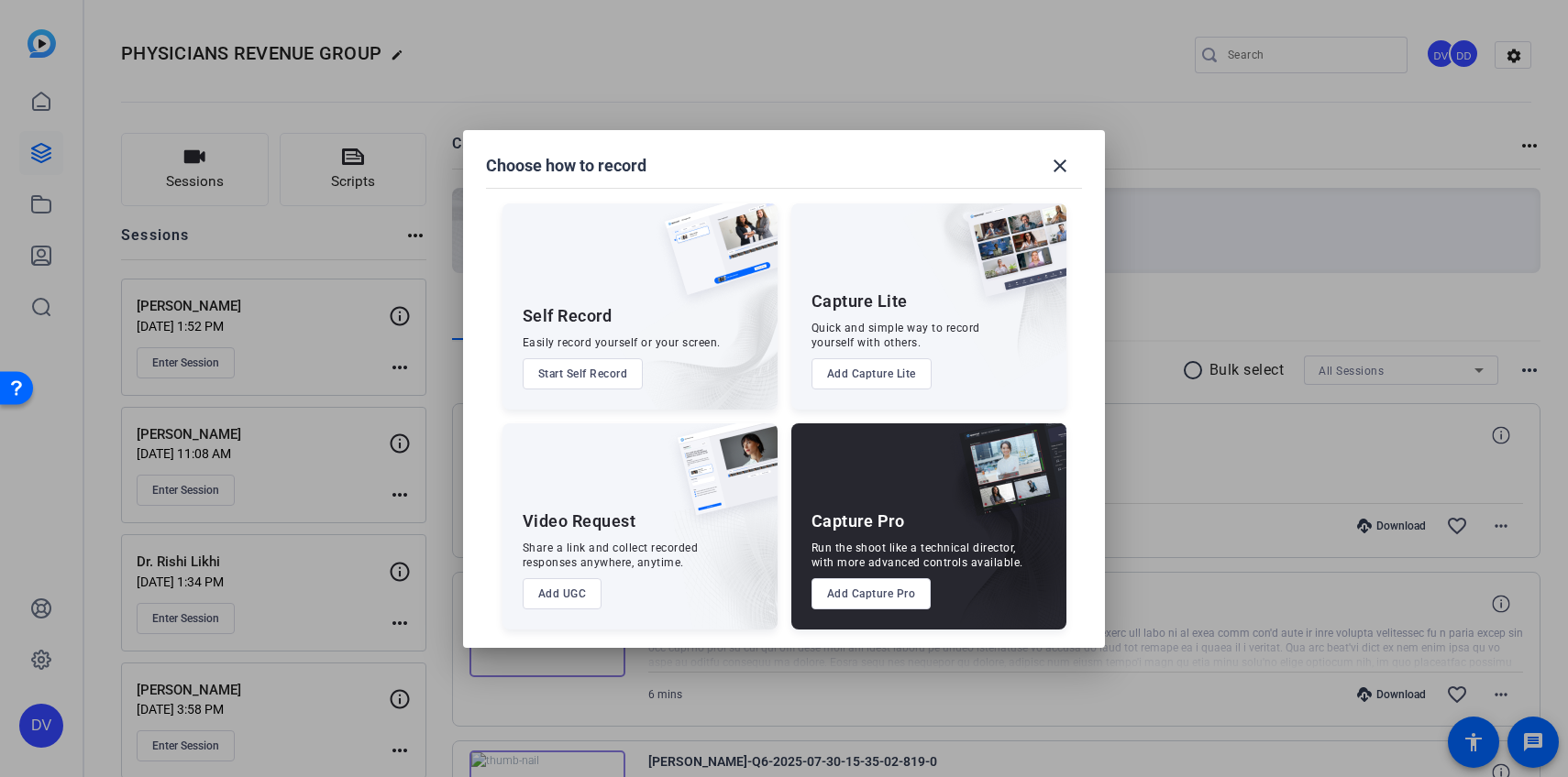
click at [871, 600] on button "Add Capture Pro" at bounding box center [870, 593] width 120 height 31
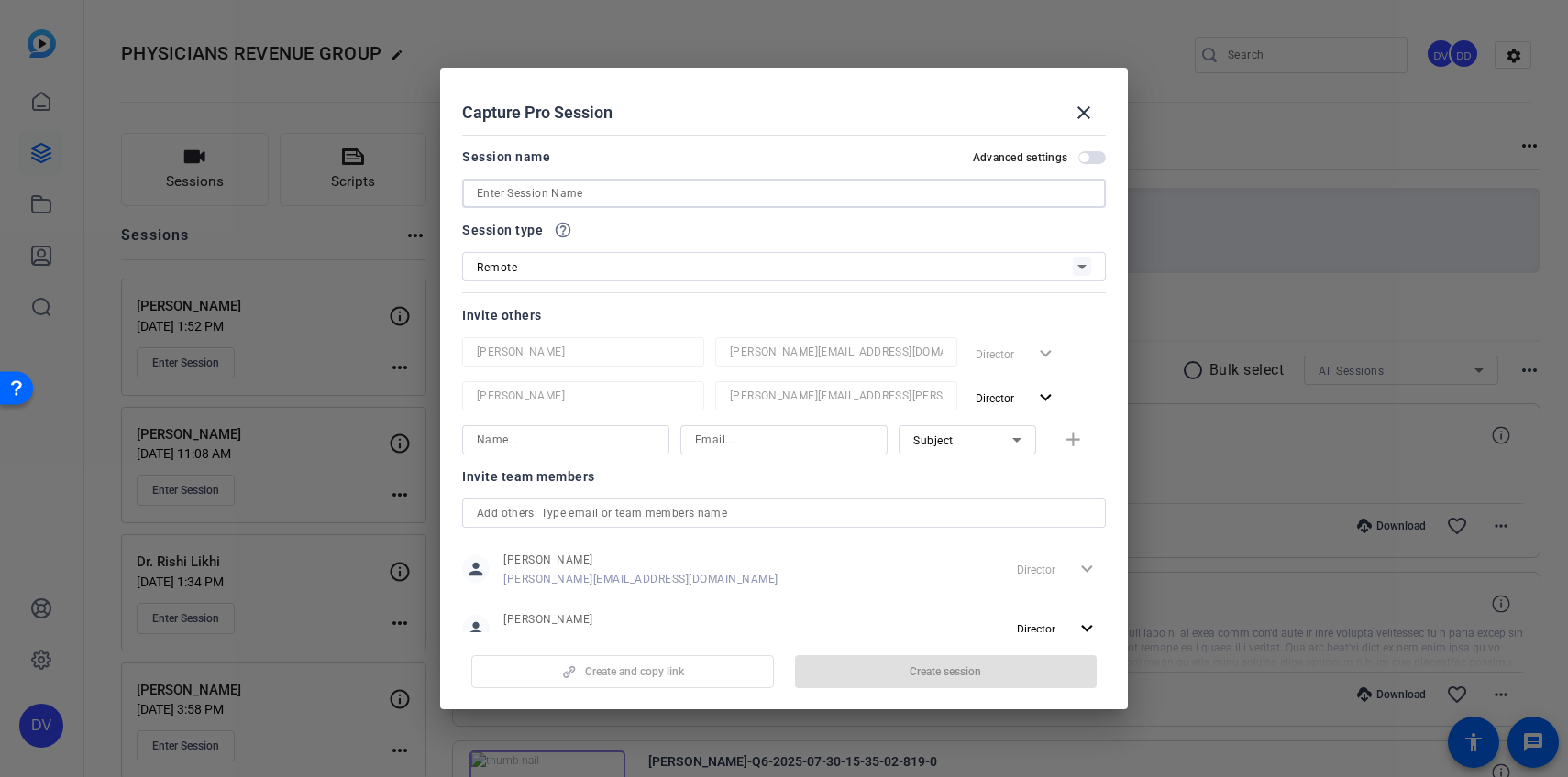
click at [552, 191] on input at bounding box center [784, 192] width 614 height 22
paste input "Dr Chandana Halaharvi | PRG"
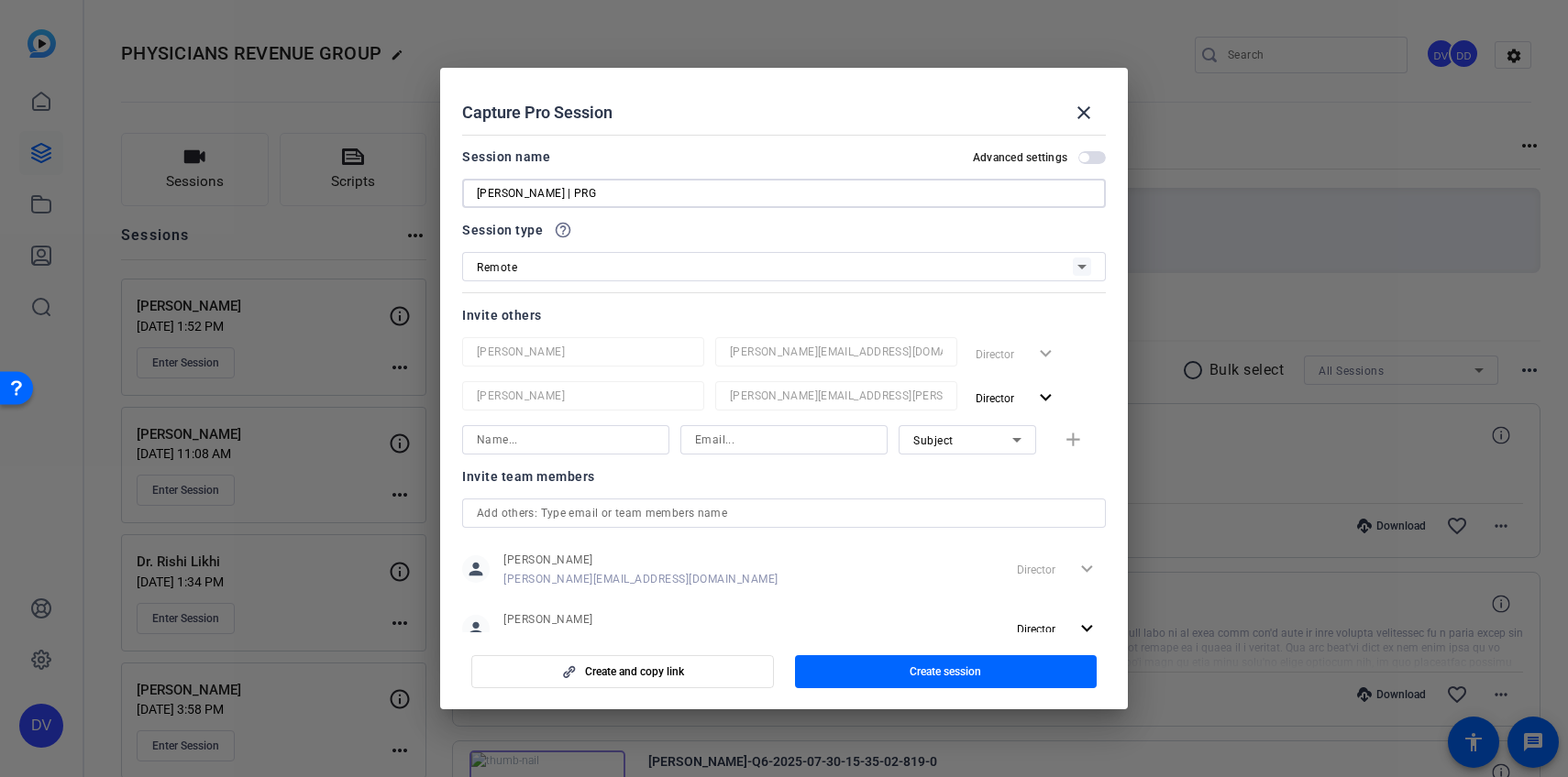
drag, startPoint x: 492, startPoint y: 194, endPoint x: 615, endPoint y: 181, distance: 123.7
click at [492, 194] on input "Dr Chandana Halaharvi | PRG" at bounding box center [784, 192] width 614 height 22
type input "[PERSON_NAME]"
click at [846, 665] on span "button" at bounding box center [946, 671] width 303 height 44
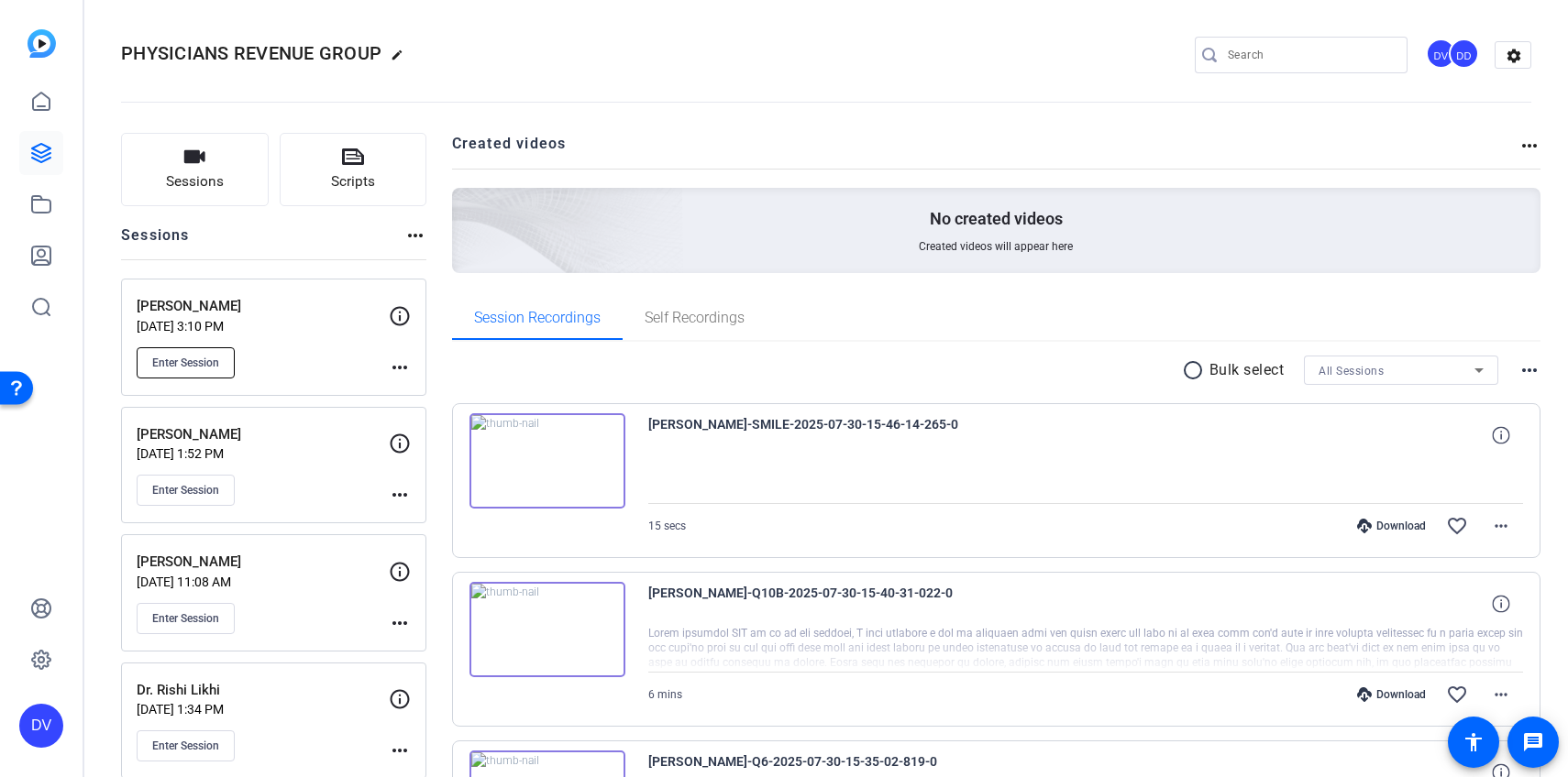
click at [214, 362] on span "Enter Session" at bounding box center [185, 363] width 67 height 15
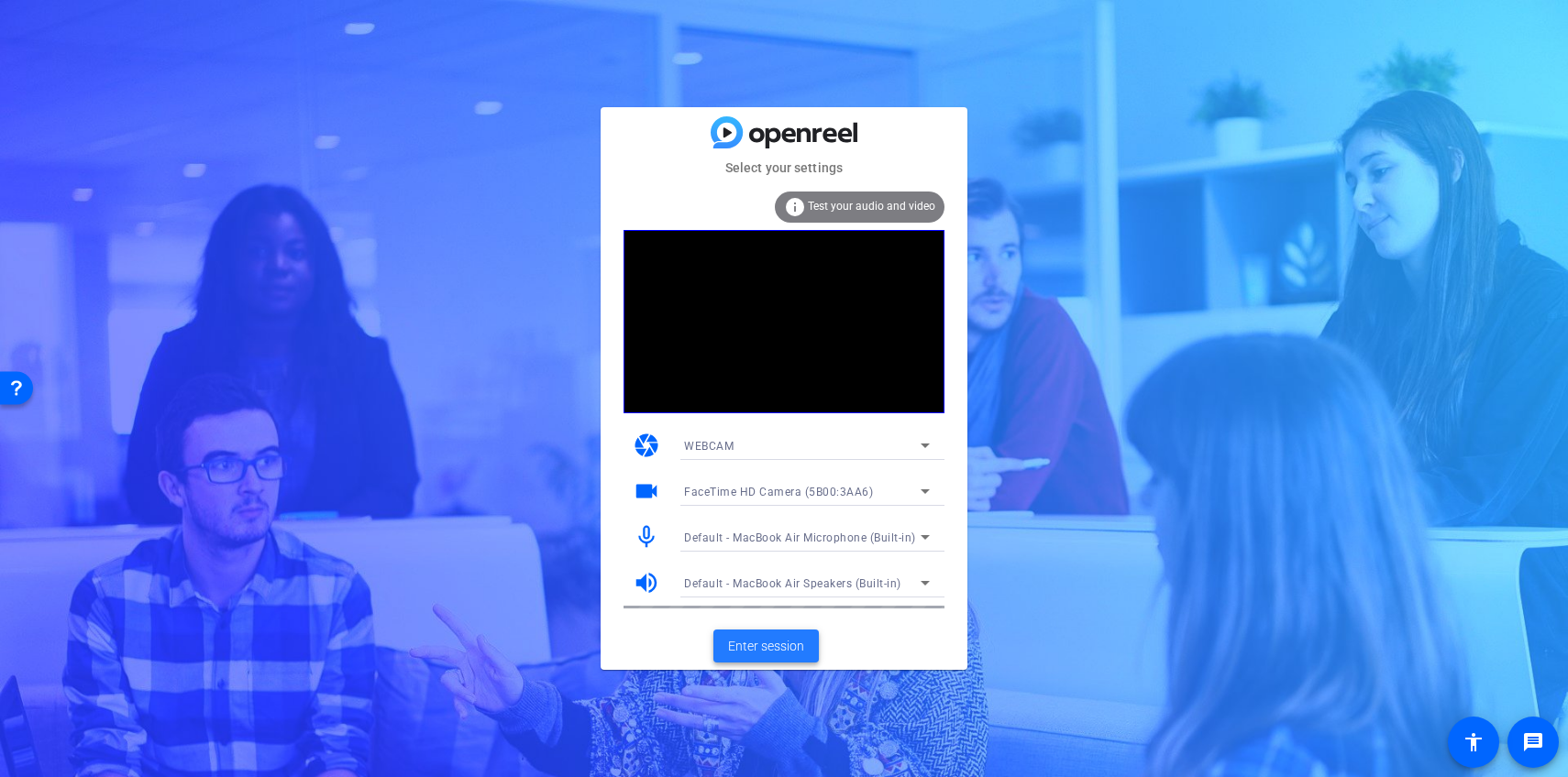
click at [772, 644] on span "Enter session" at bounding box center [766, 647] width 76 height 19
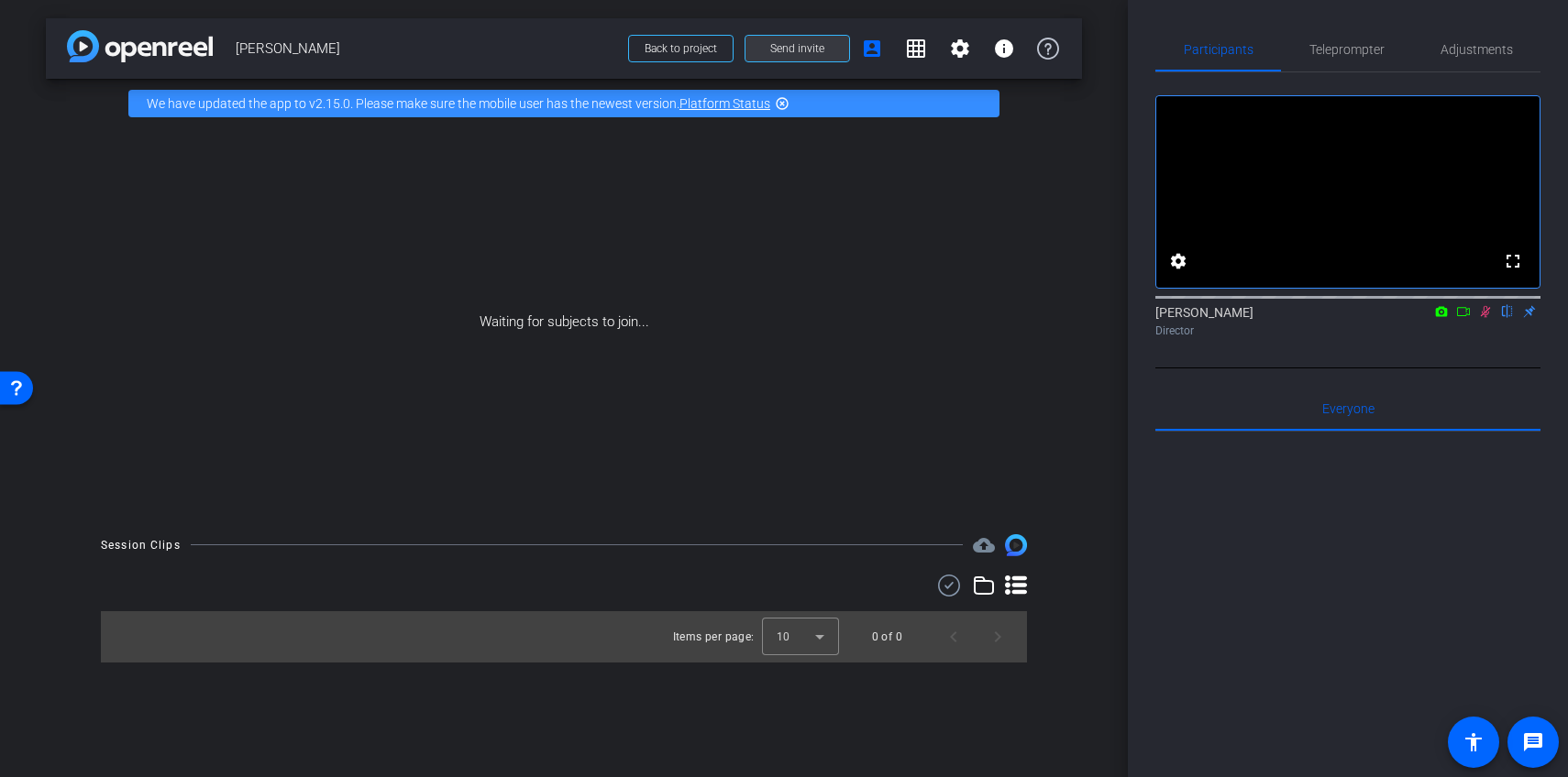
click at [786, 49] on span "Send invite" at bounding box center [797, 49] width 54 height 15
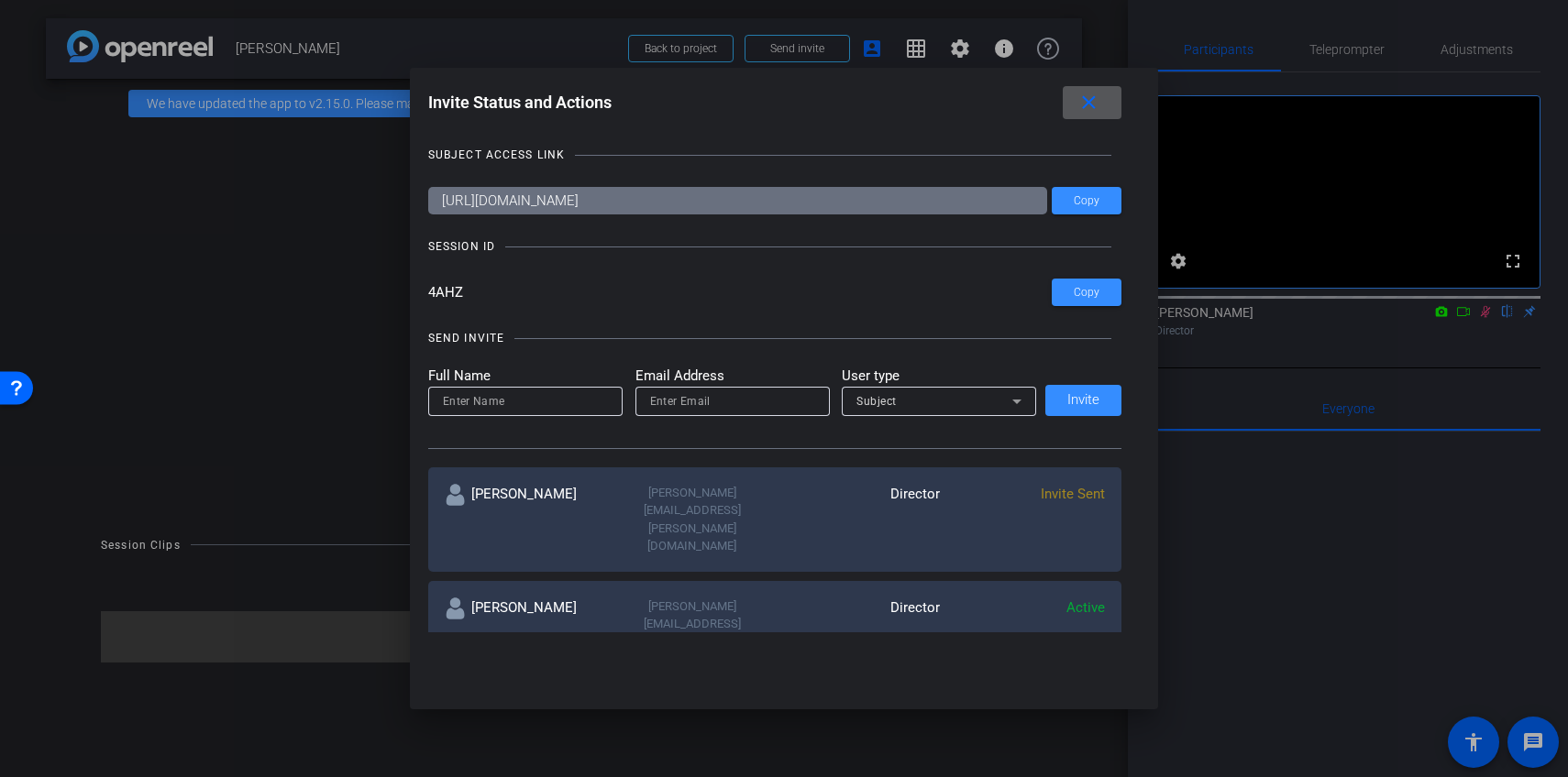
click at [499, 397] on input at bounding box center [525, 401] width 165 height 22
type input "[PERSON_NAME]"
type input "[PERSON_NAME][EMAIL_ADDRESS][DOMAIN_NAME]"
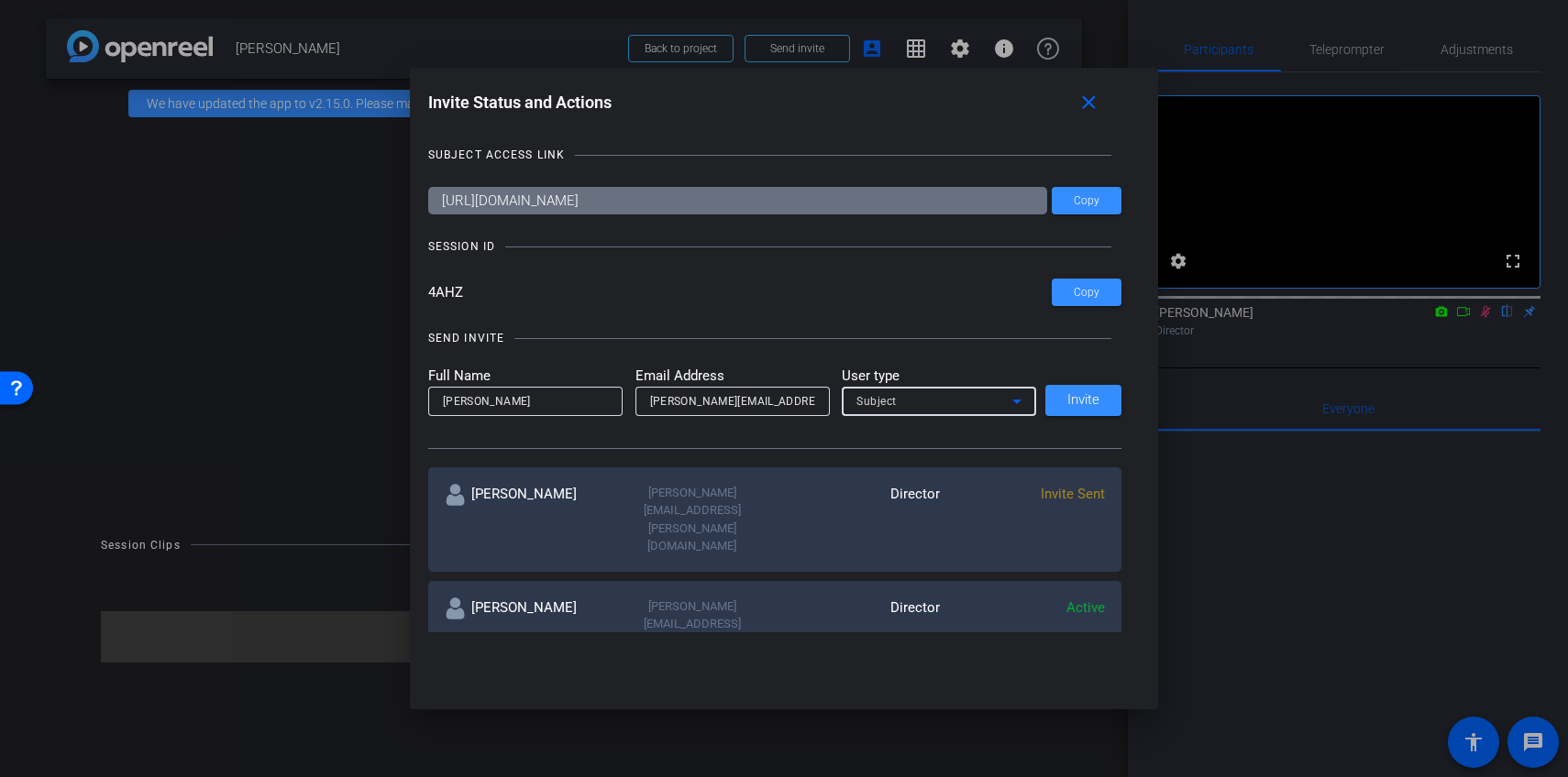
click at [691, 405] on input "[PERSON_NAME][EMAIL_ADDRESS][DOMAIN_NAME]" at bounding box center [732, 401] width 165 height 22
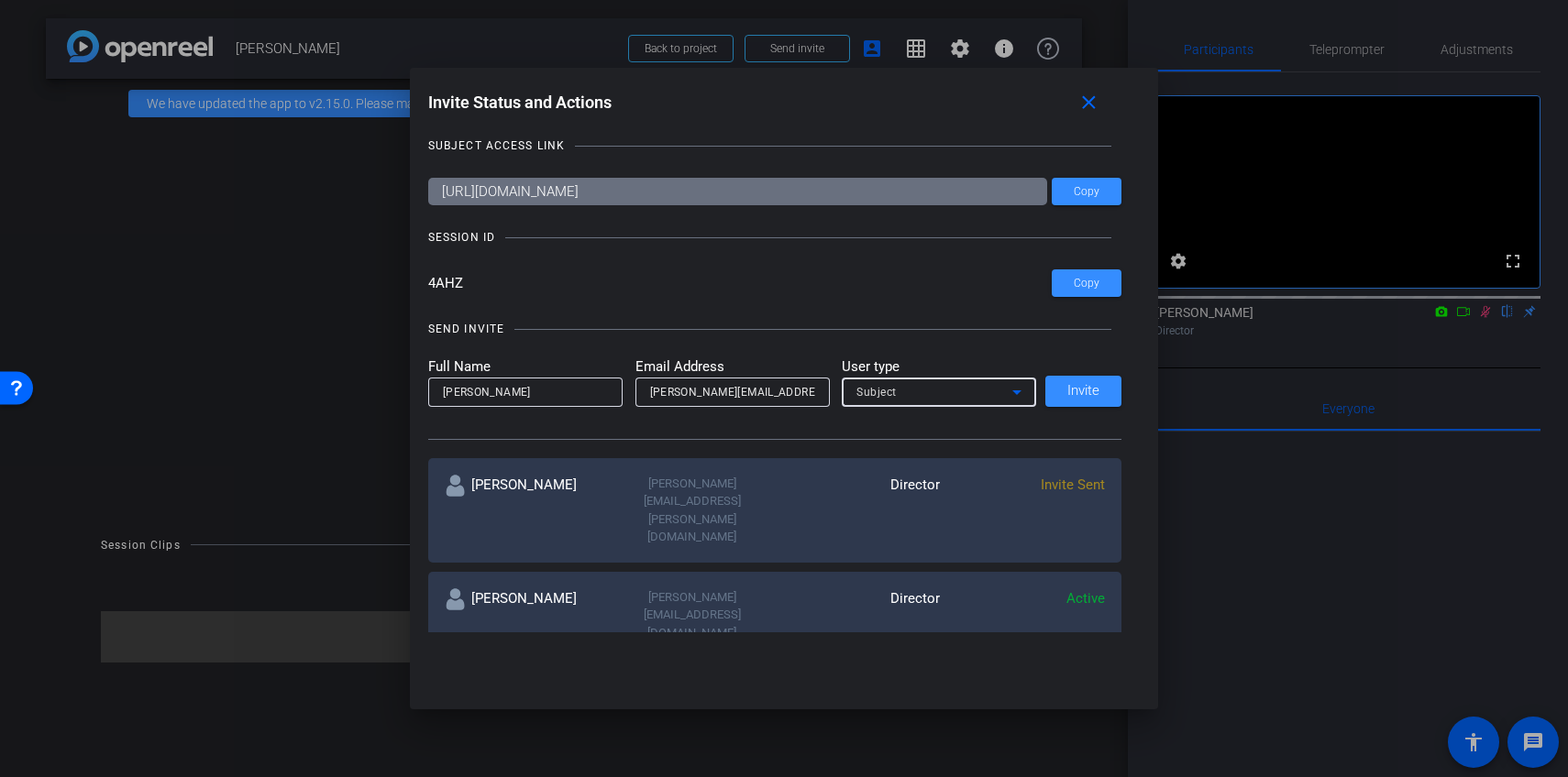
click at [877, 399] on span "Subject" at bounding box center [876, 392] width 41 height 13
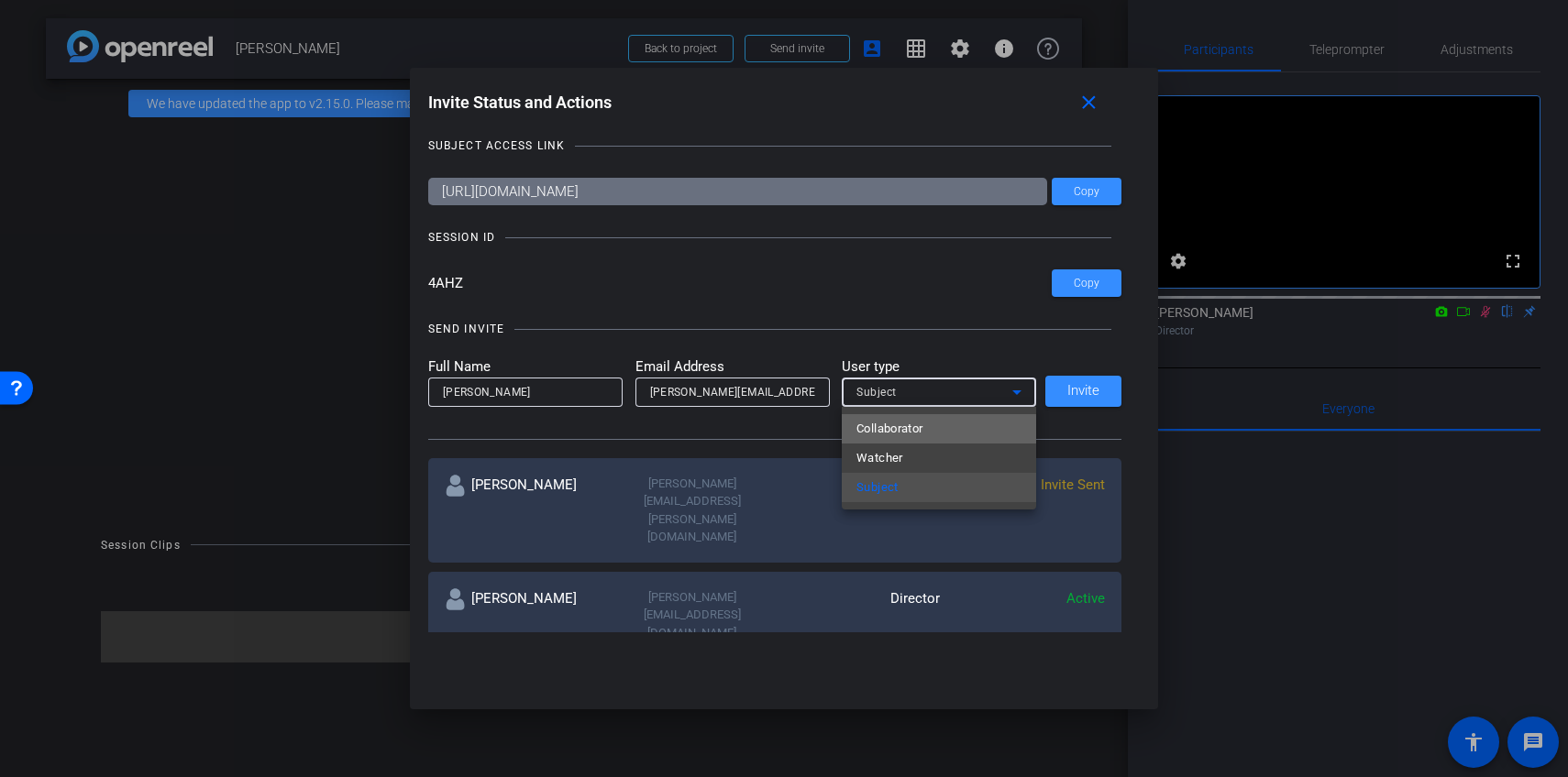
click at [880, 433] on span "Collaborator" at bounding box center [889, 428] width 67 height 22
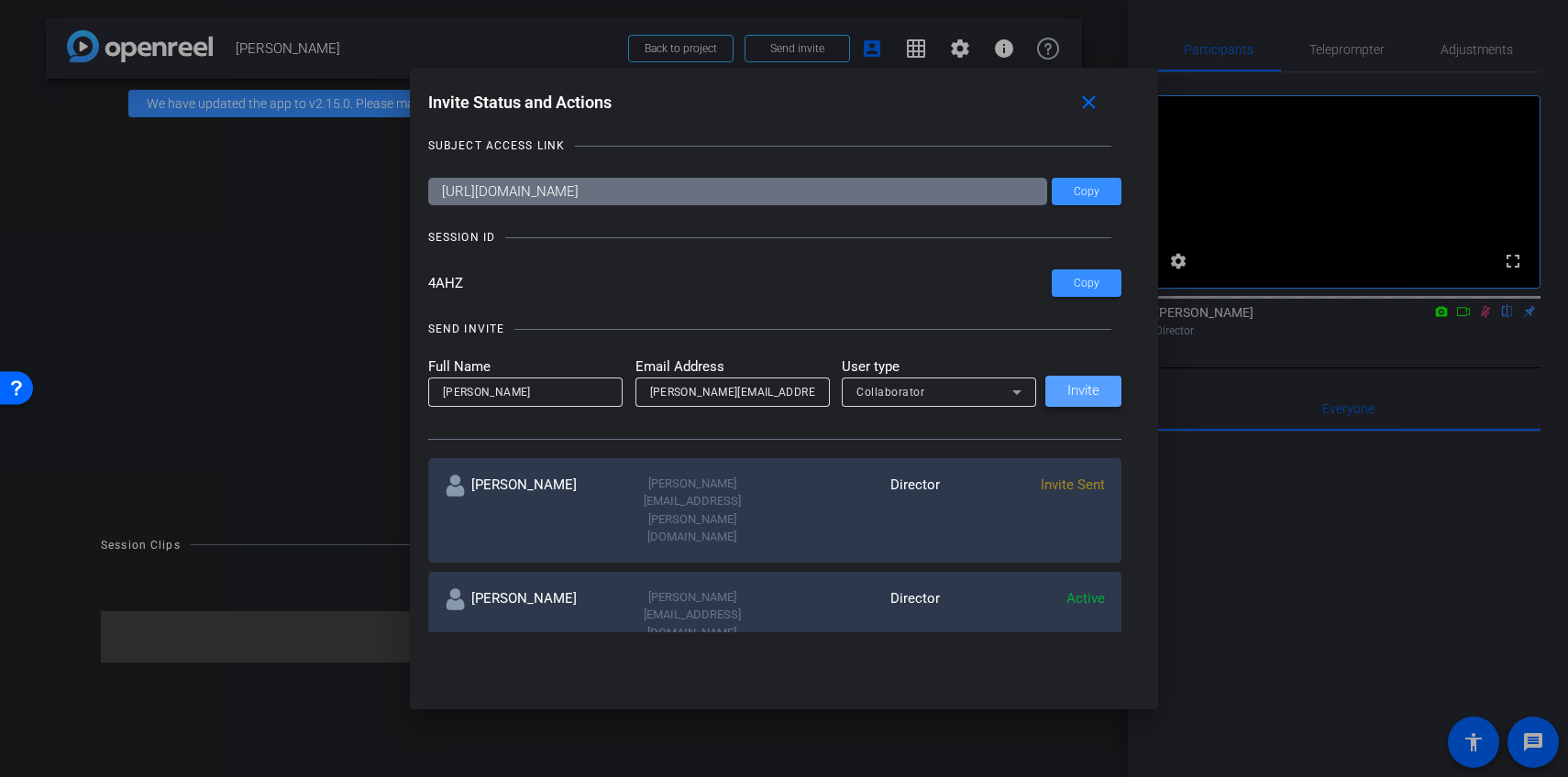
click at [1070, 390] on span "Invite" at bounding box center [1083, 390] width 32 height 14
click at [1066, 304] on span at bounding box center [1086, 283] width 70 height 44
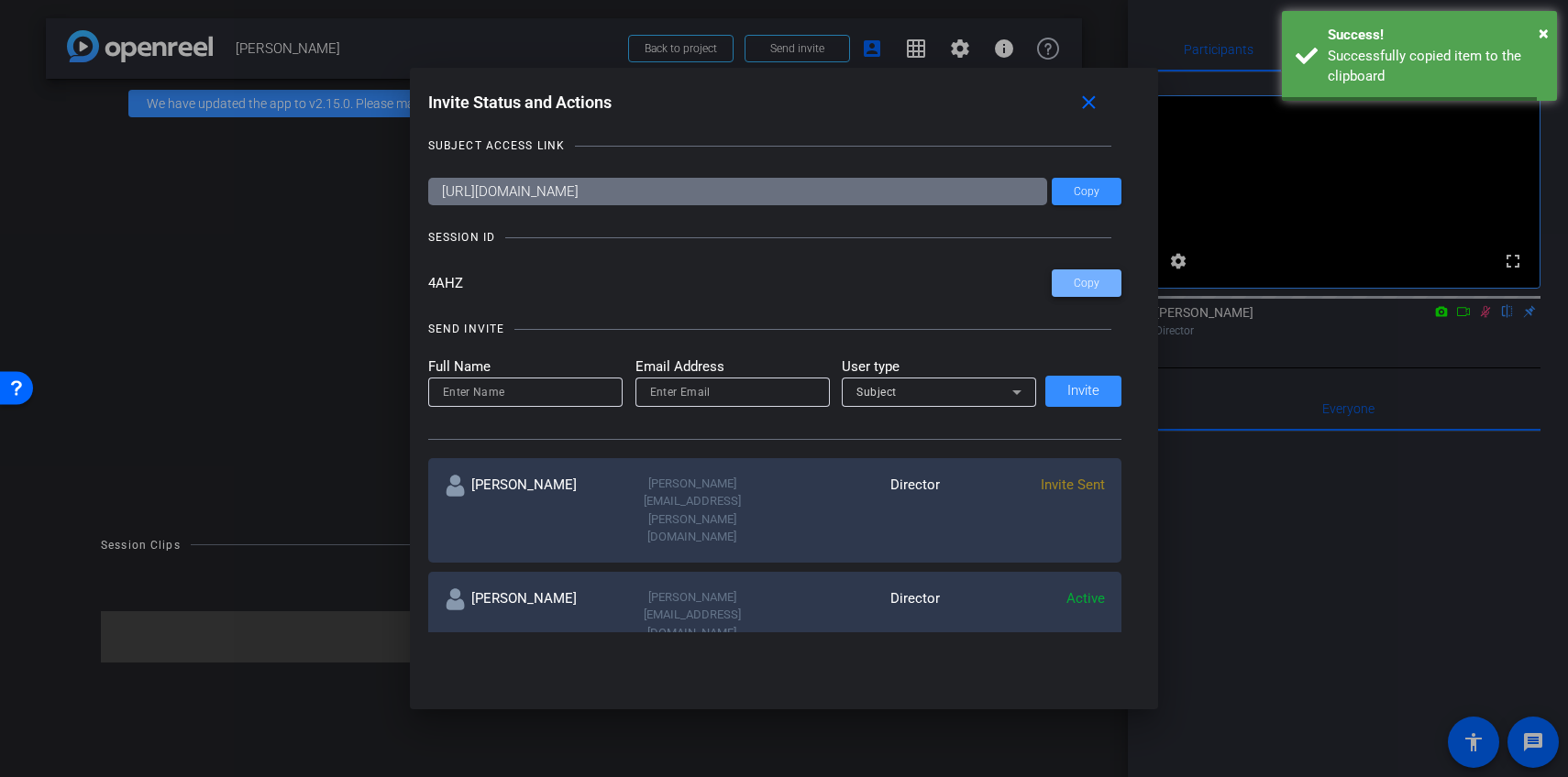
click at [1076, 293] on span at bounding box center [1086, 283] width 70 height 44
